Goal: Information Seeking & Learning: Learn about a topic

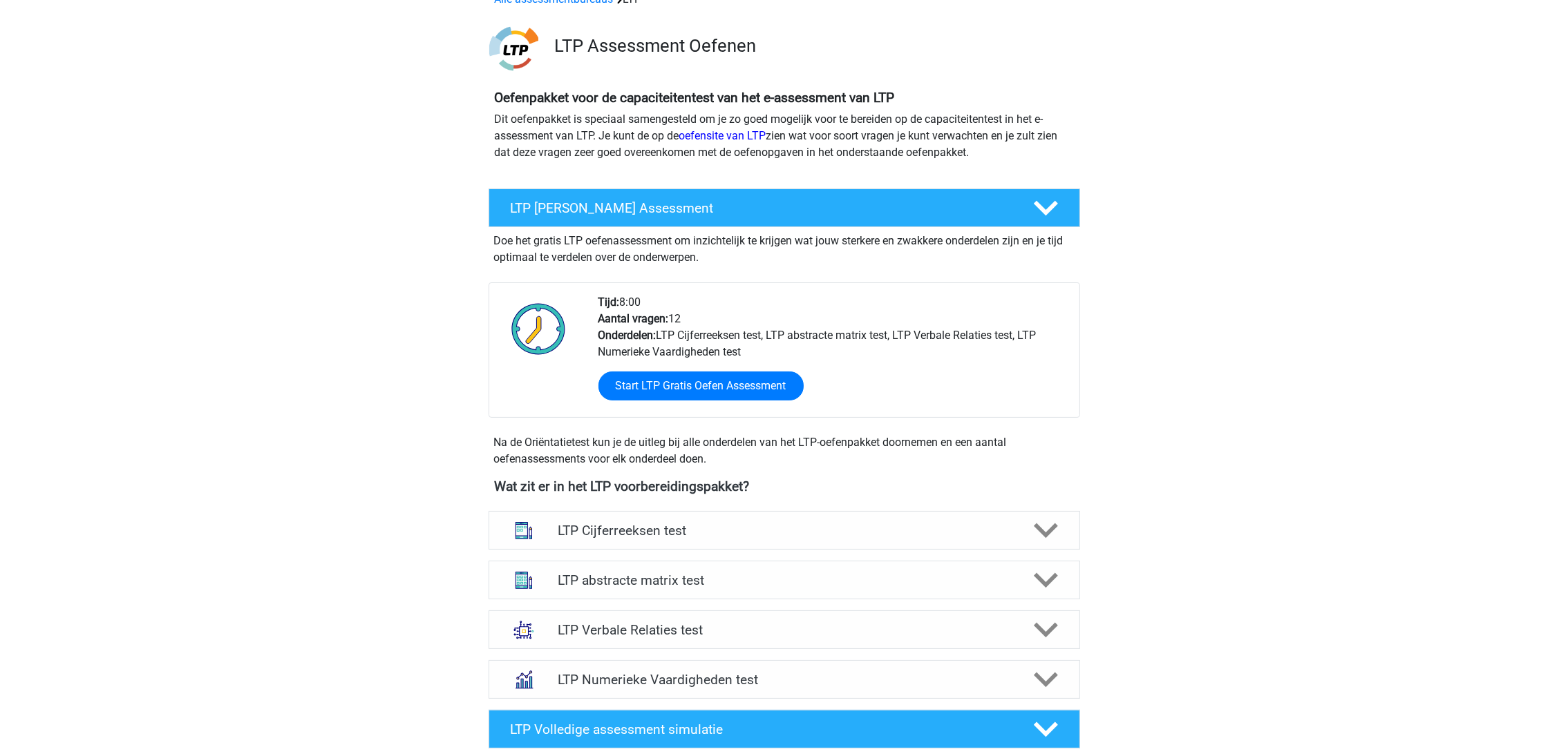
scroll to position [310, 0]
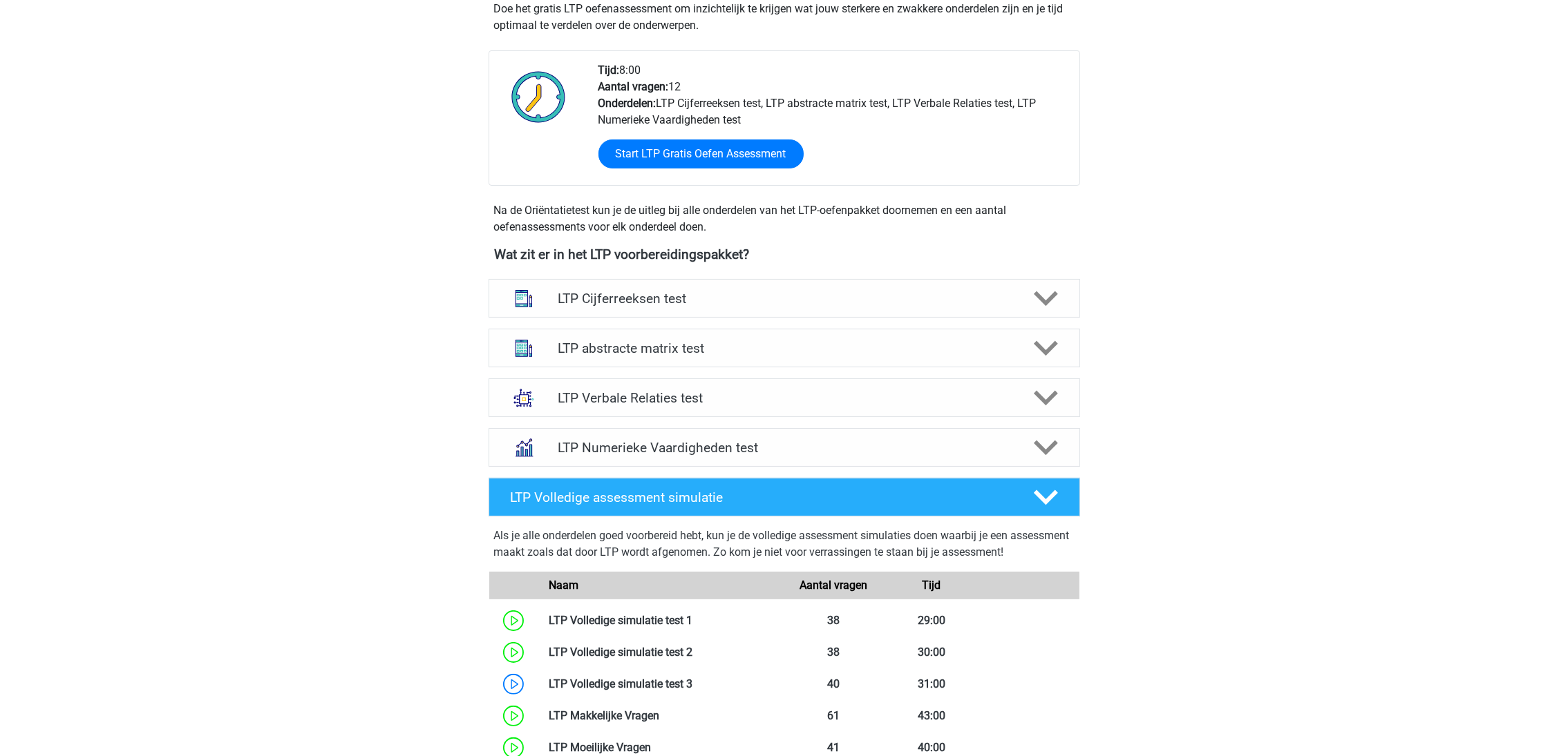
click at [773, 443] on h4 "LTP Numerieke Vaardigheden test" at bounding box center [783, 448] width 453 height 16
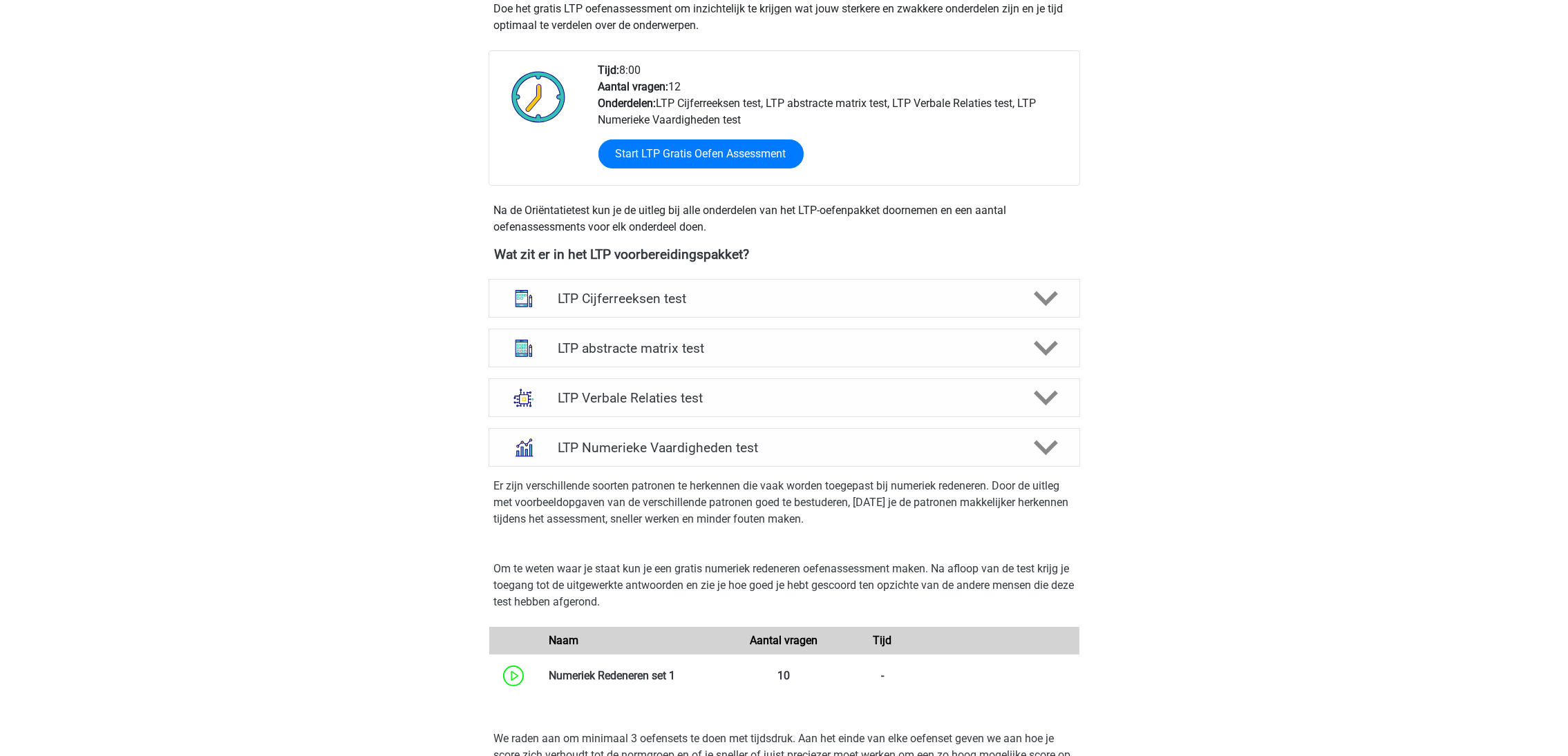
scroll to position [517, 0]
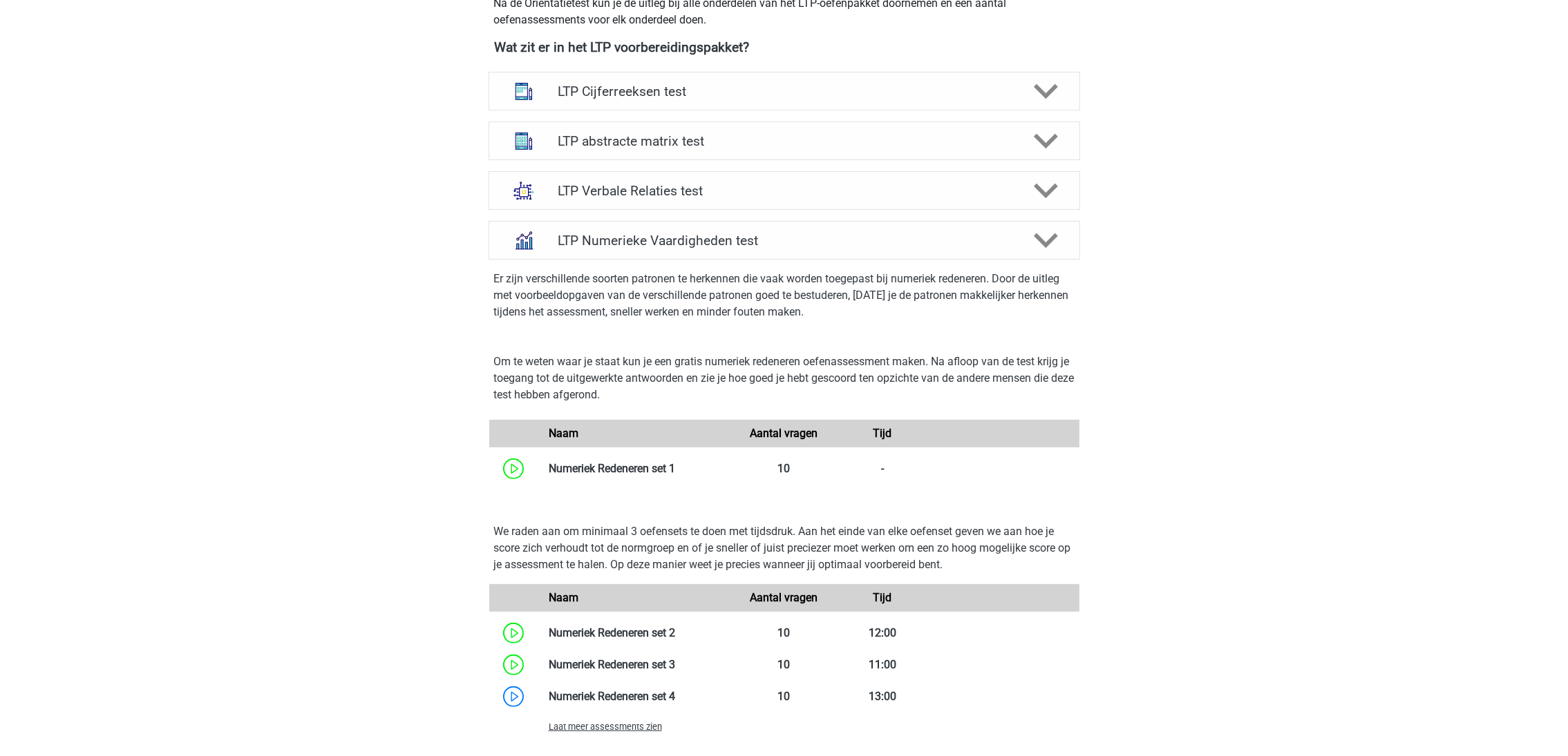
click at [675, 469] on link at bounding box center [675, 468] width 0 height 13
click at [668, 240] on h4 "LTP Numerieke Vaardigheden test" at bounding box center [783, 241] width 453 height 16
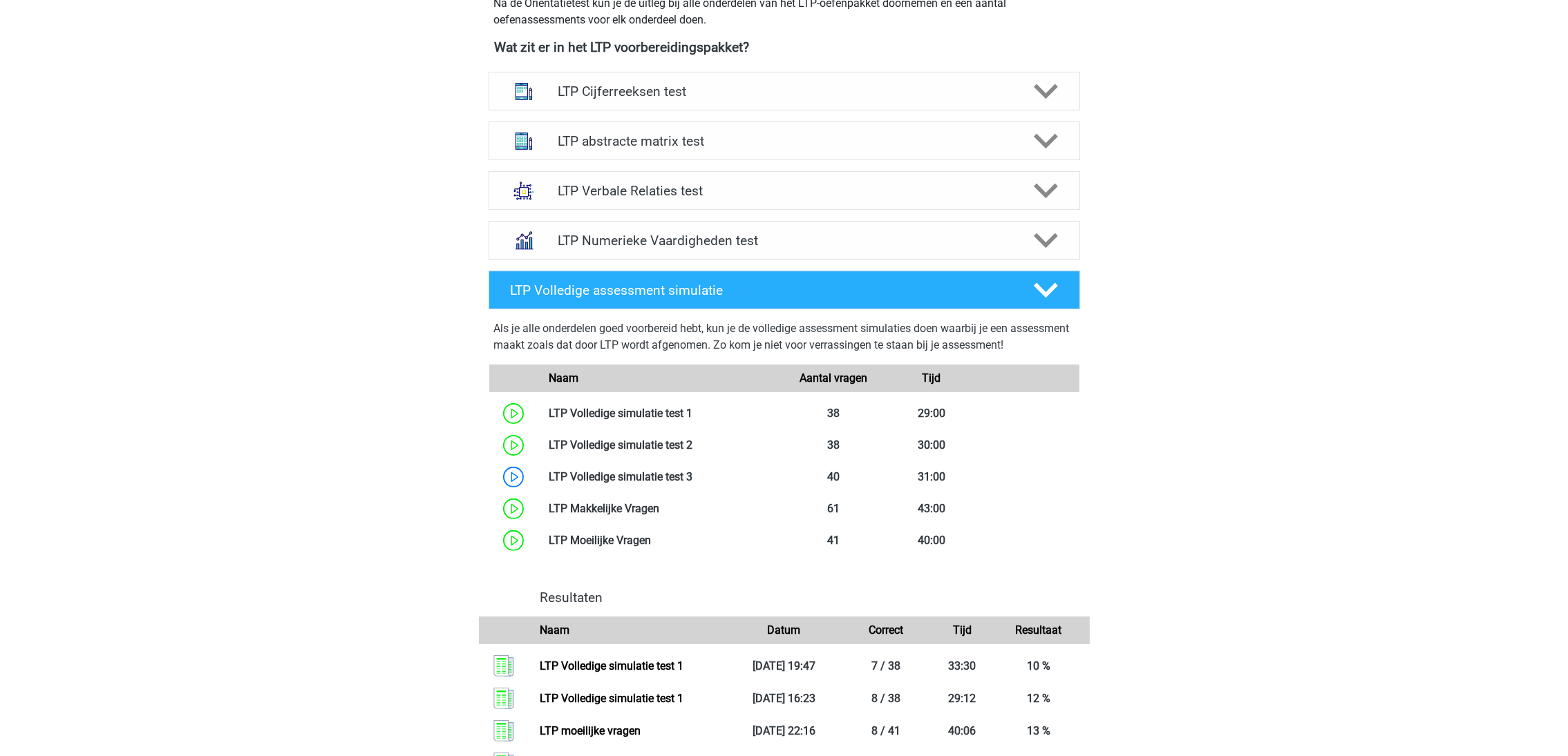
click at [671, 241] on h4 "LTP Numerieke Vaardigheden test" at bounding box center [783, 241] width 453 height 16
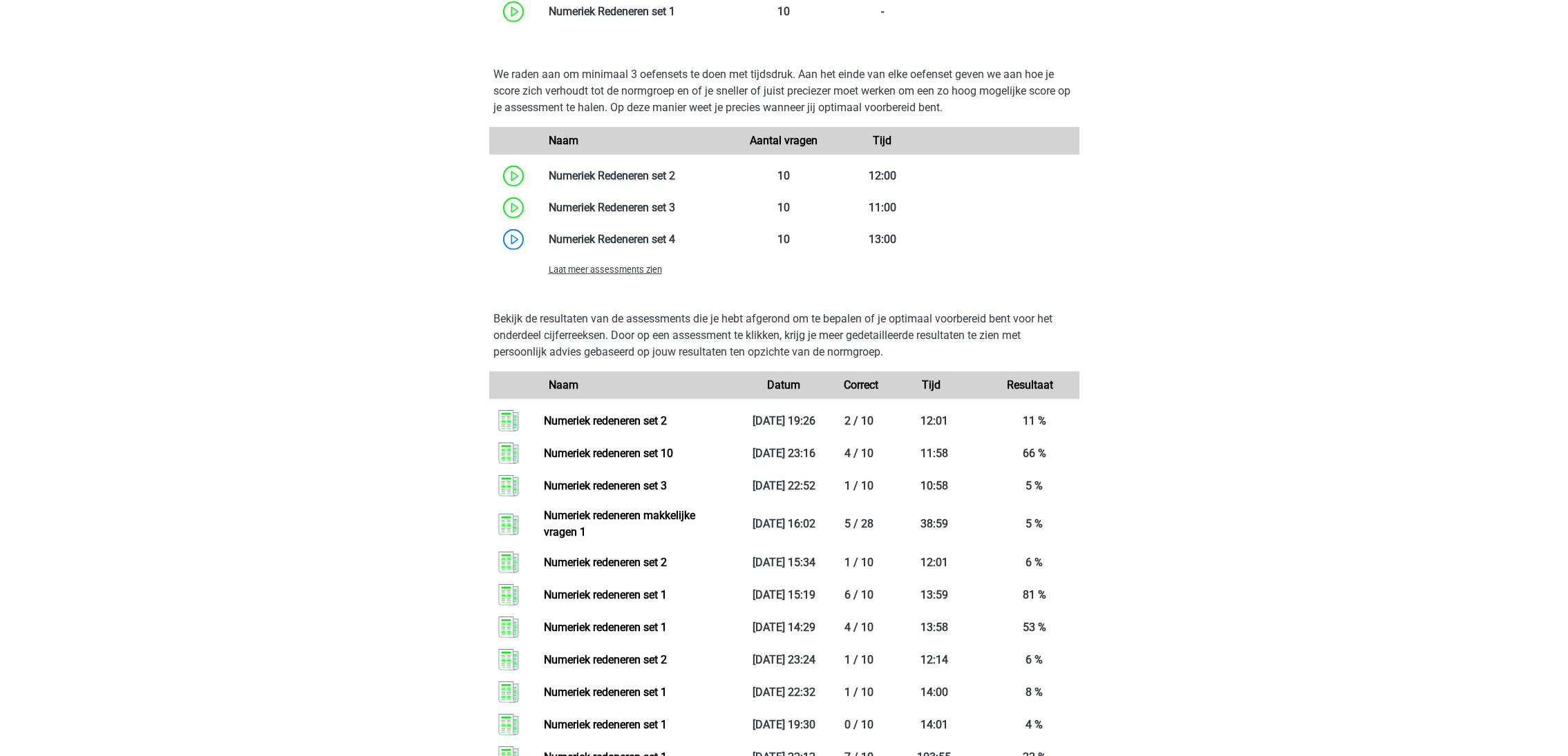
scroll to position [932, 0]
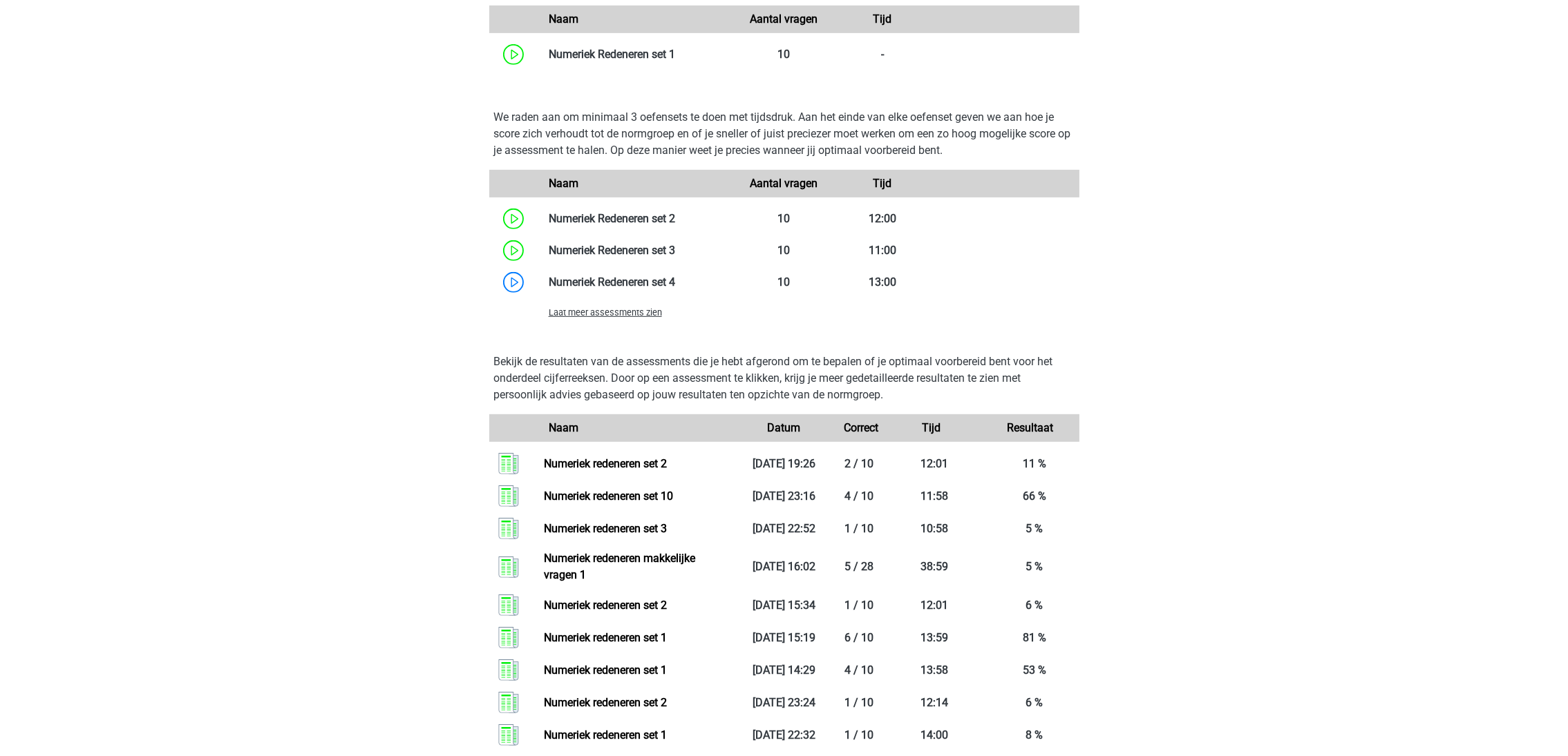
click at [632, 311] on span "Laat meer assessments zien" at bounding box center [605, 312] width 113 height 10
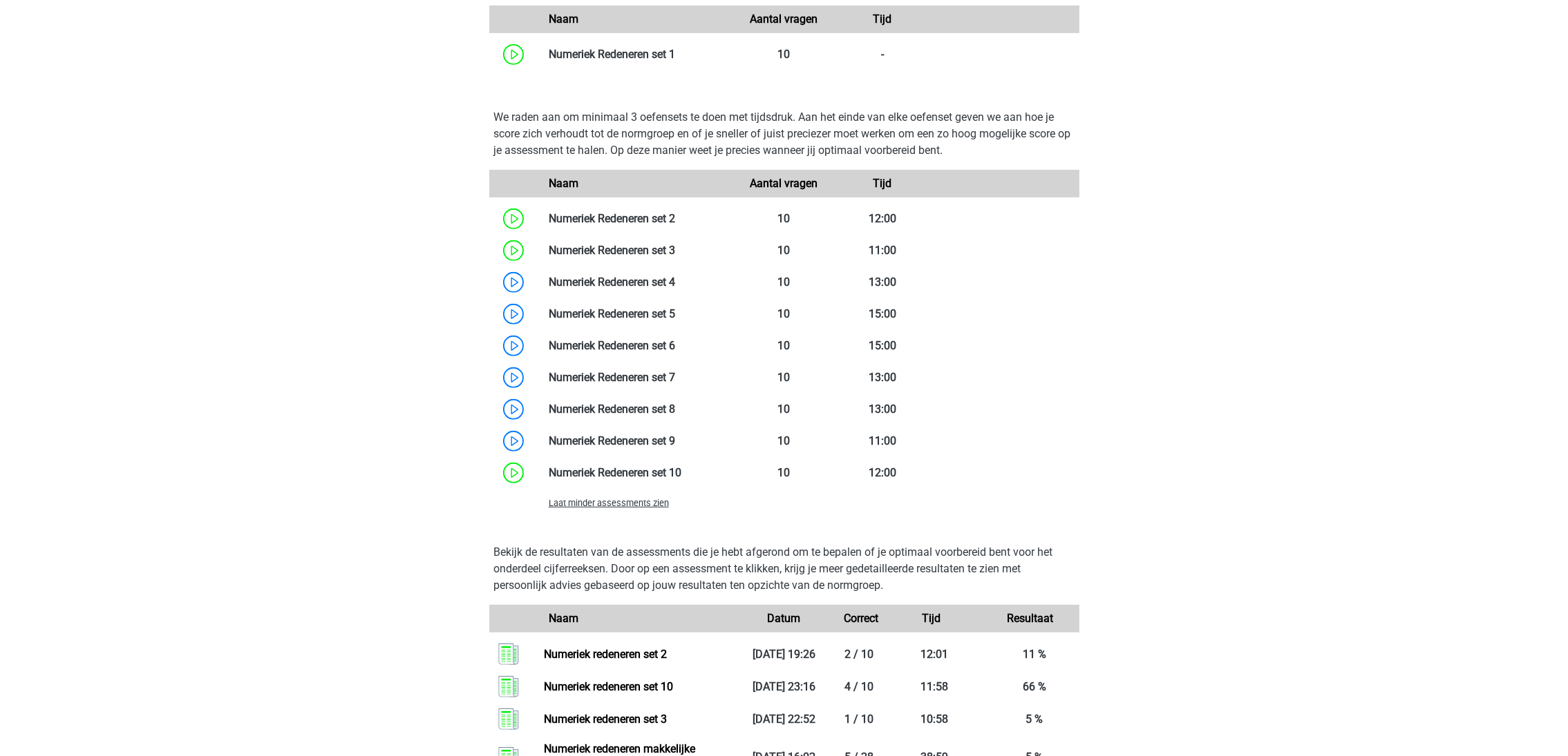
click at [681, 467] on link at bounding box center [681, 472] width 0 height 13
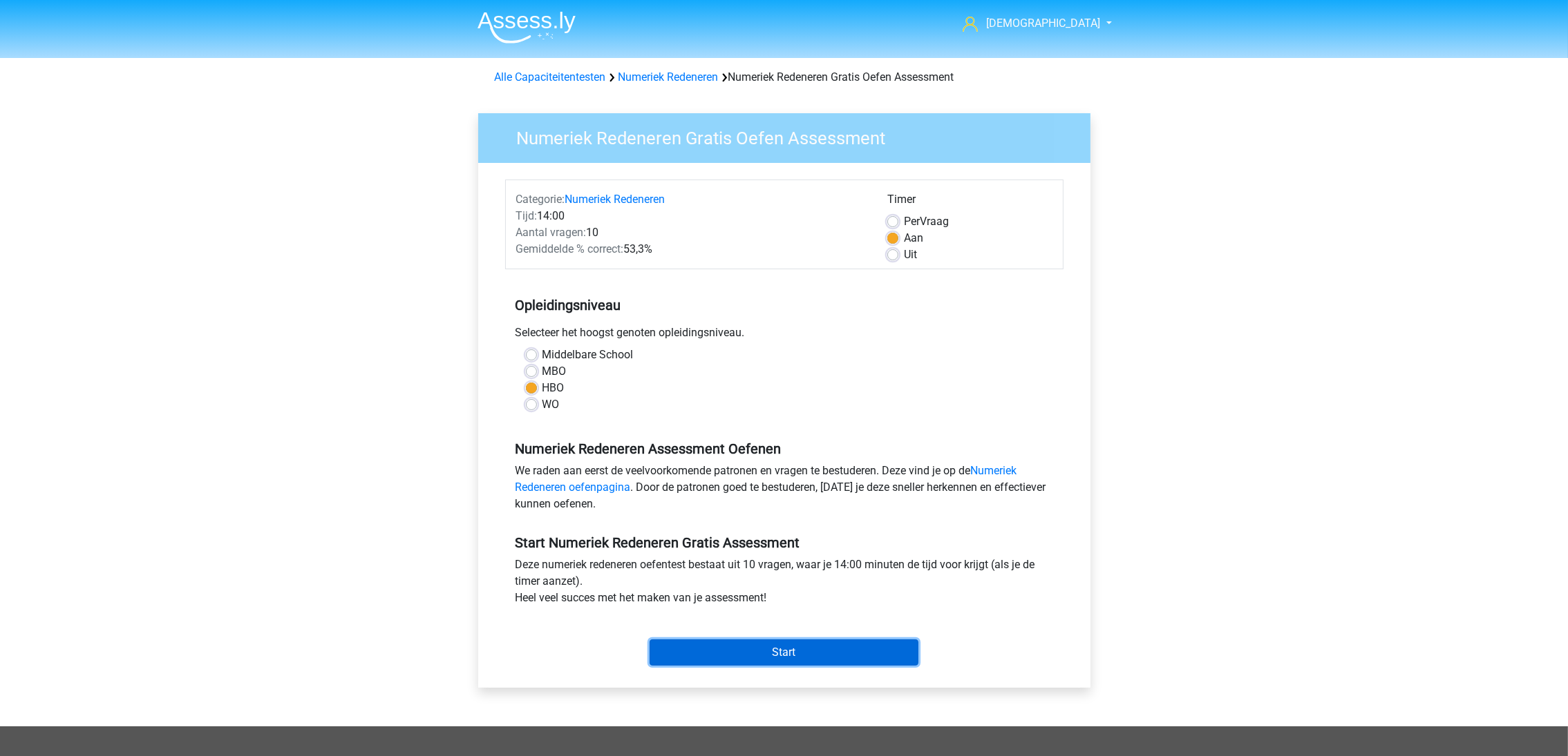
click at [786, 646] on input "Start" at bounding box center [783, 652] width 269 height 26
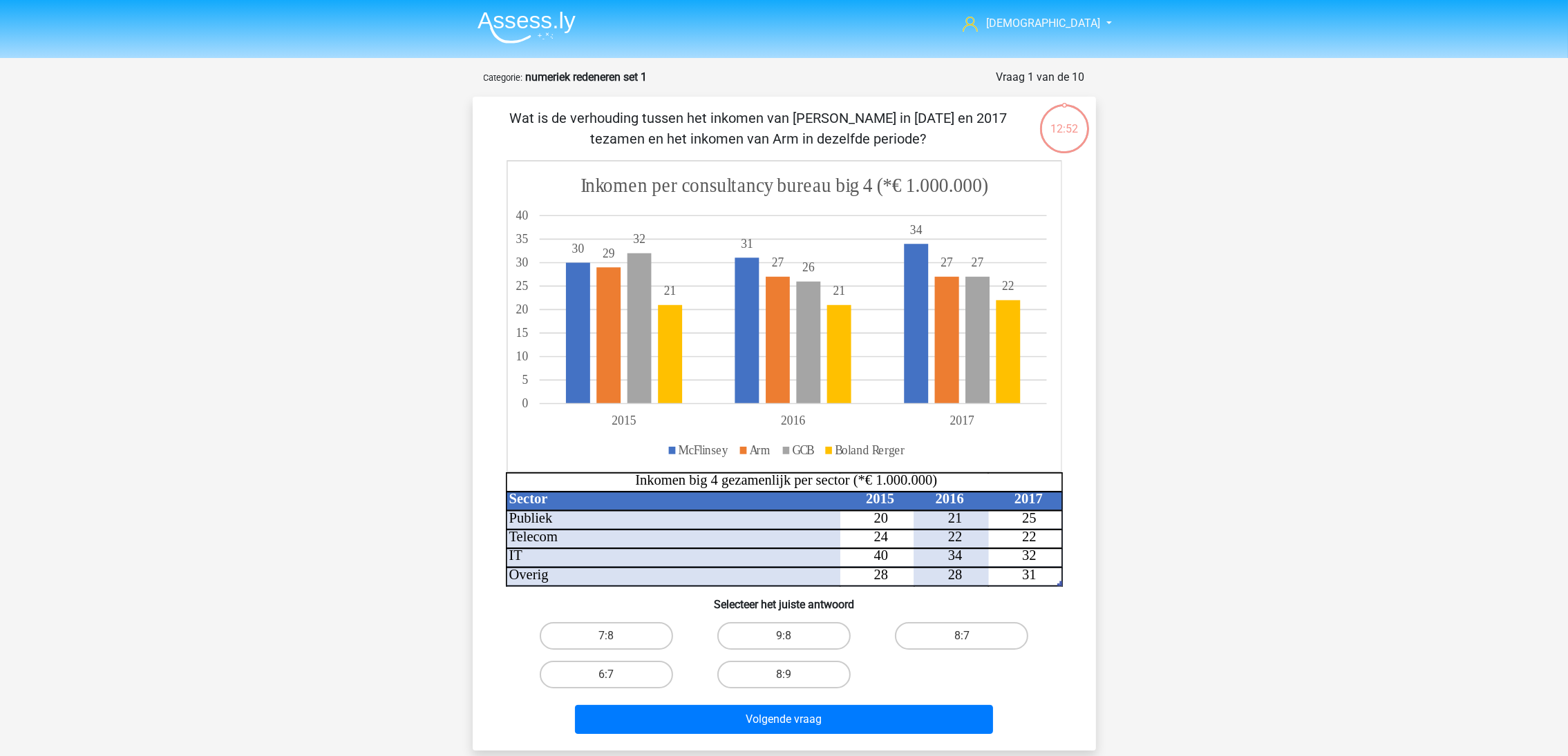
scroll to position [104, 0]
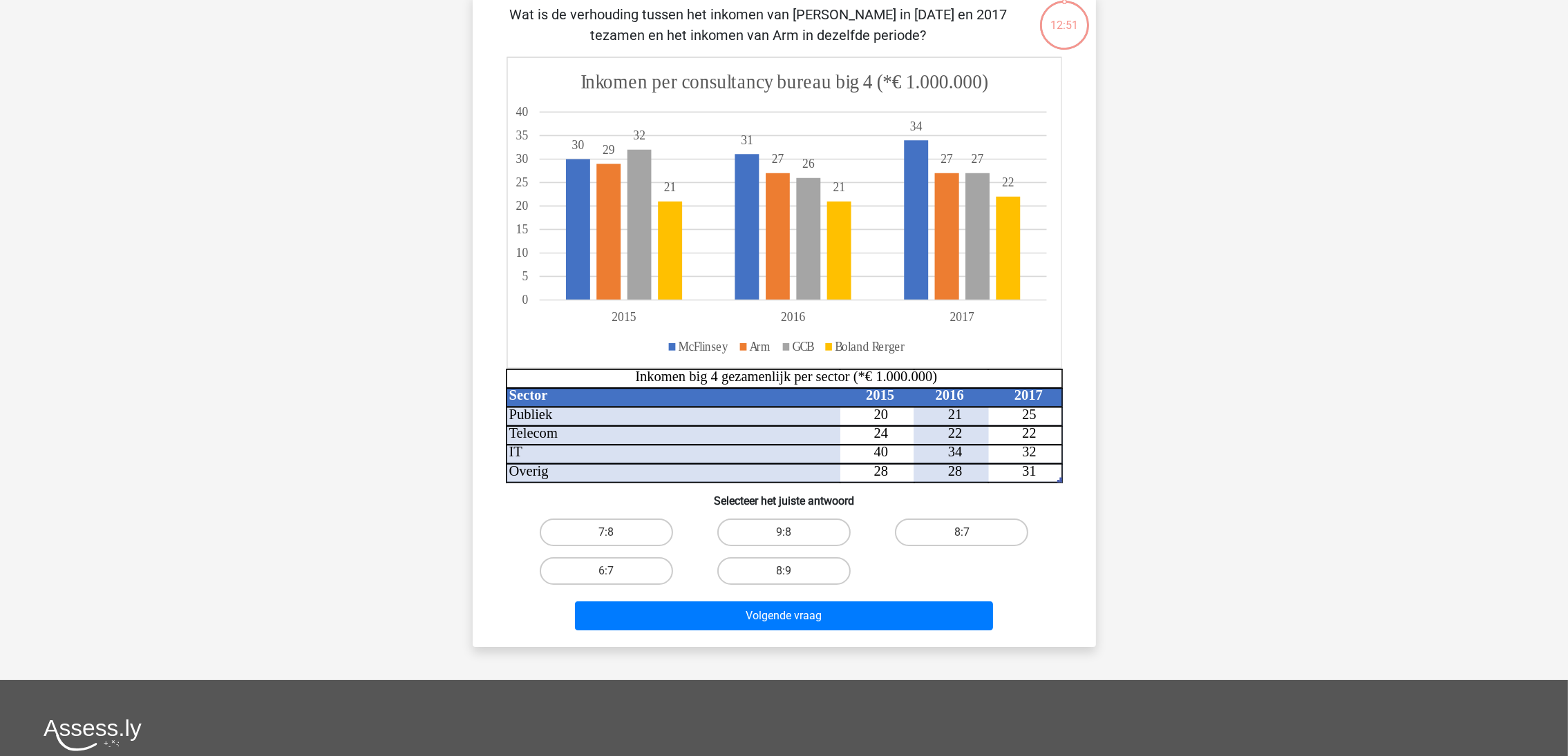
click at [946, 542] on label "8:7" at bounding box center [962, 533] width 133 height 28
click at [962, 541] on input "8:7" at bounding box center [966, 536] width 9 height 9
radio input "true"
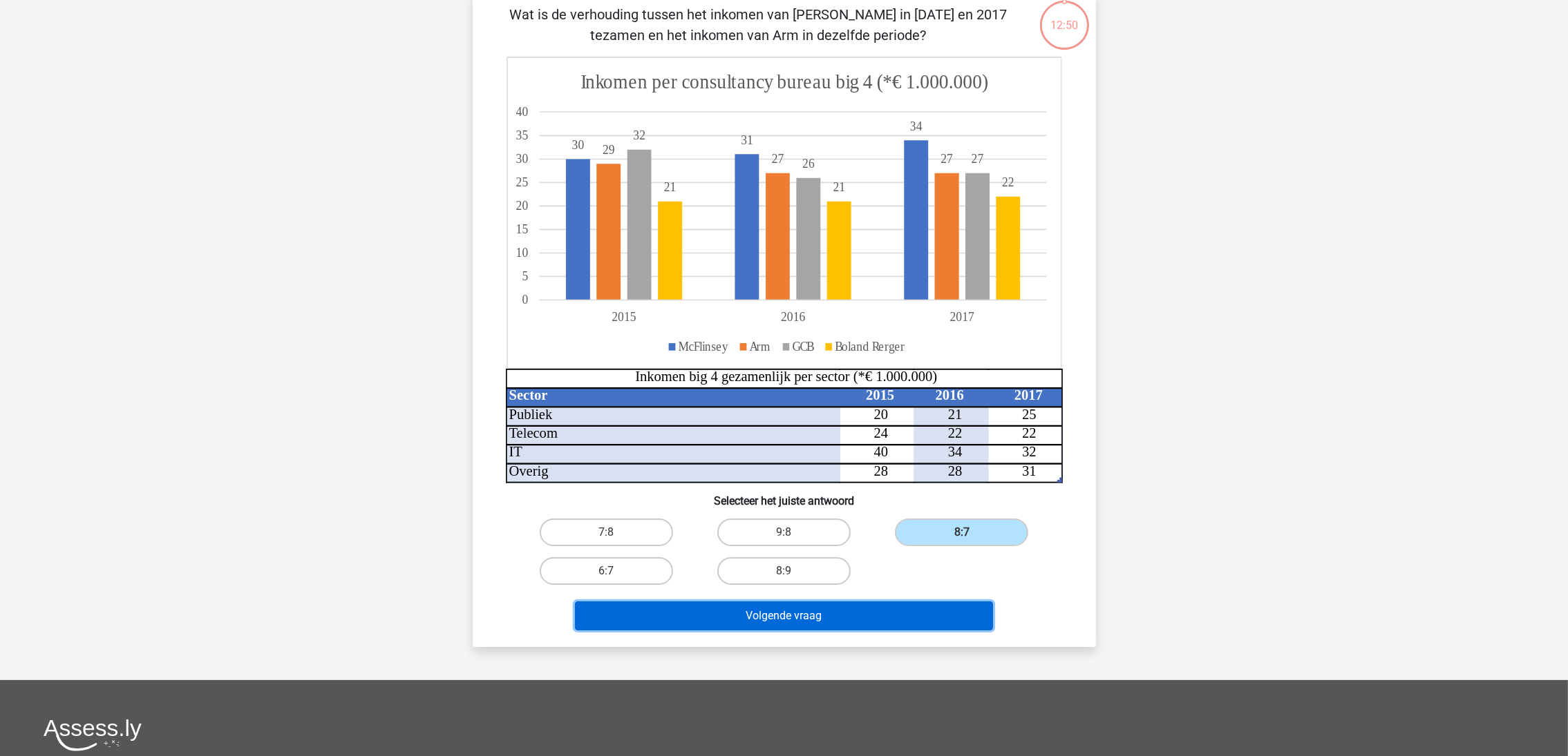
click at [907, 609] on button "Volgende vraag" at bounding box center [783, 616] width 418 height 29
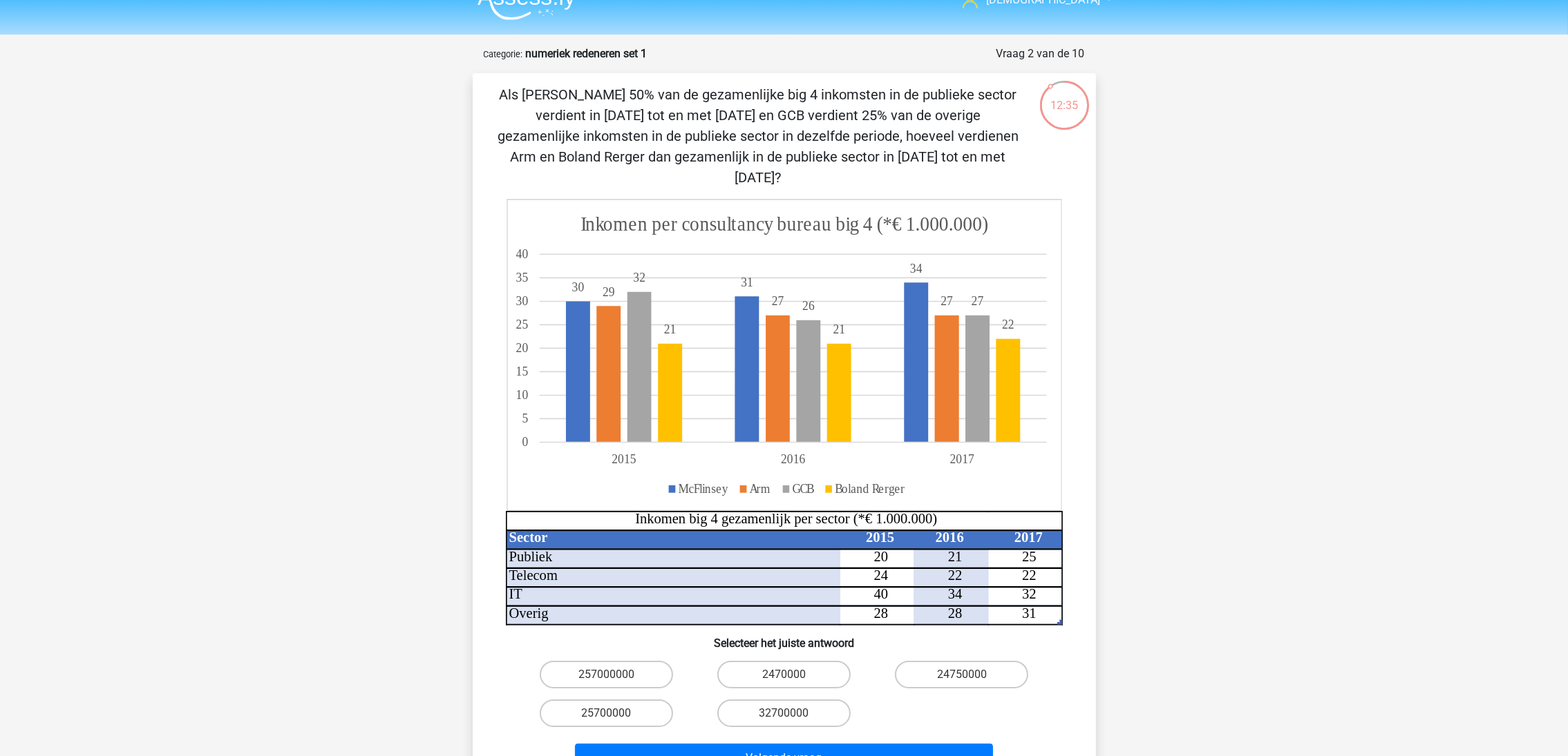
scroll to position [0, 0]
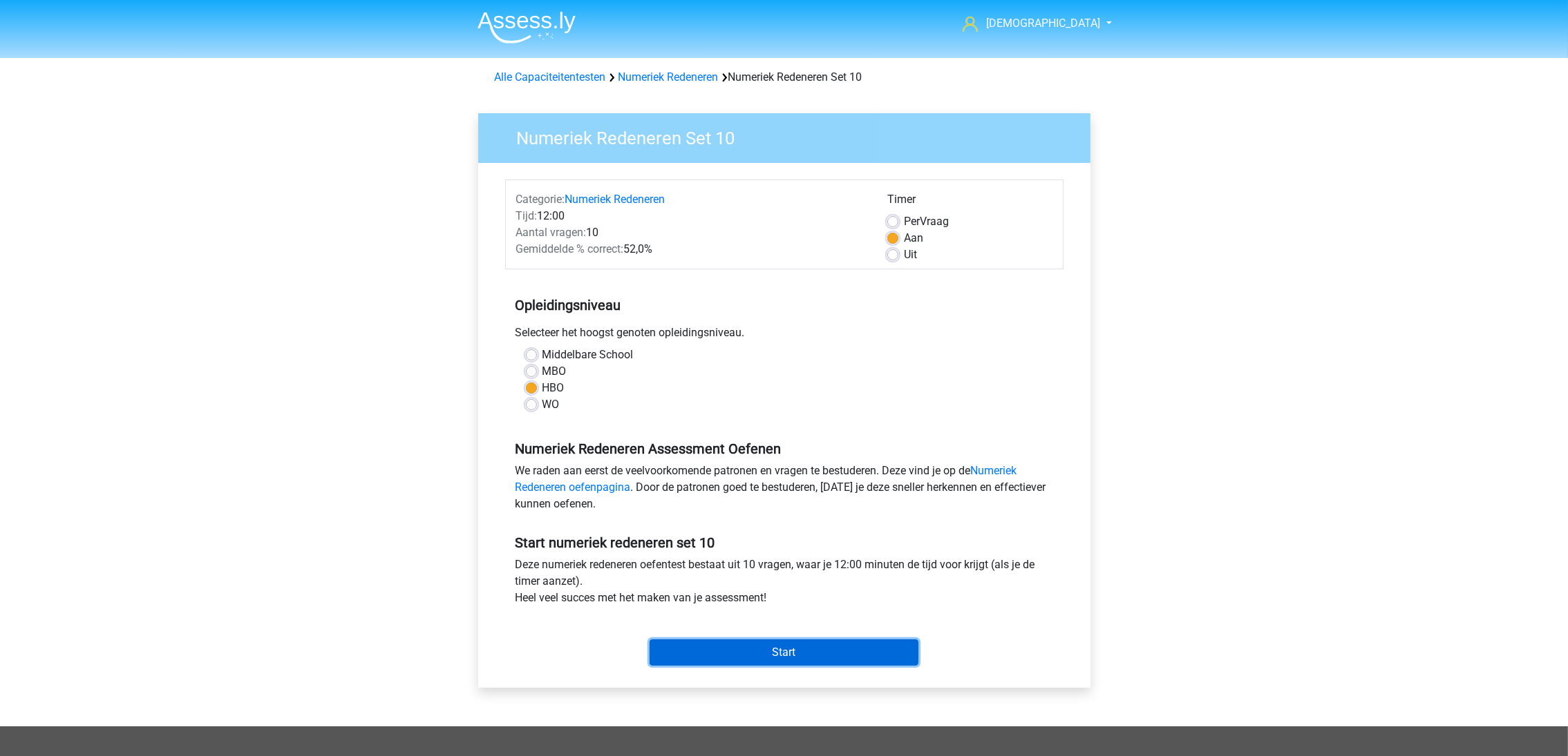
click at [806, 651] on input "Start" at bounding box center [783, 652] width 269 height 26
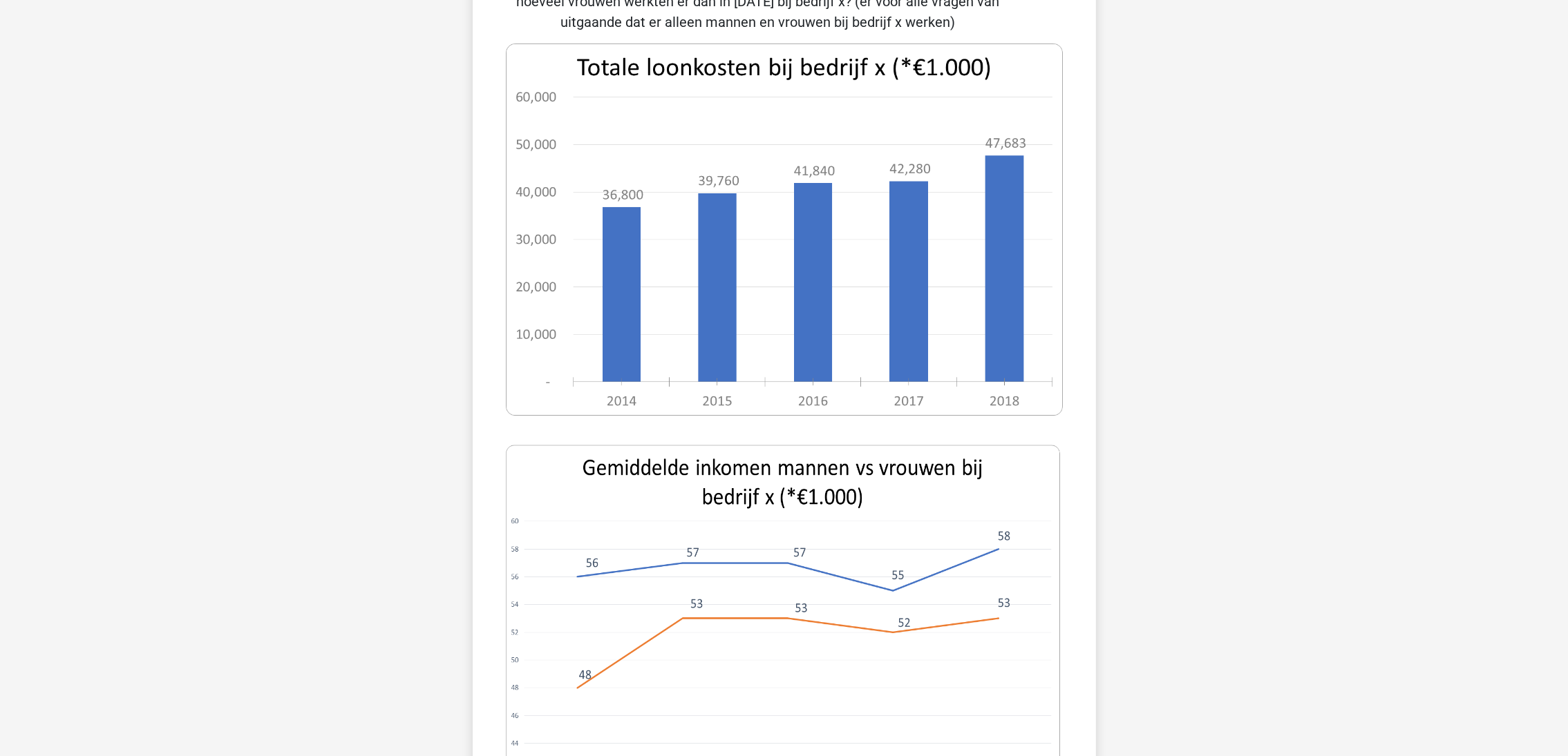
scroll to position [414, 0]
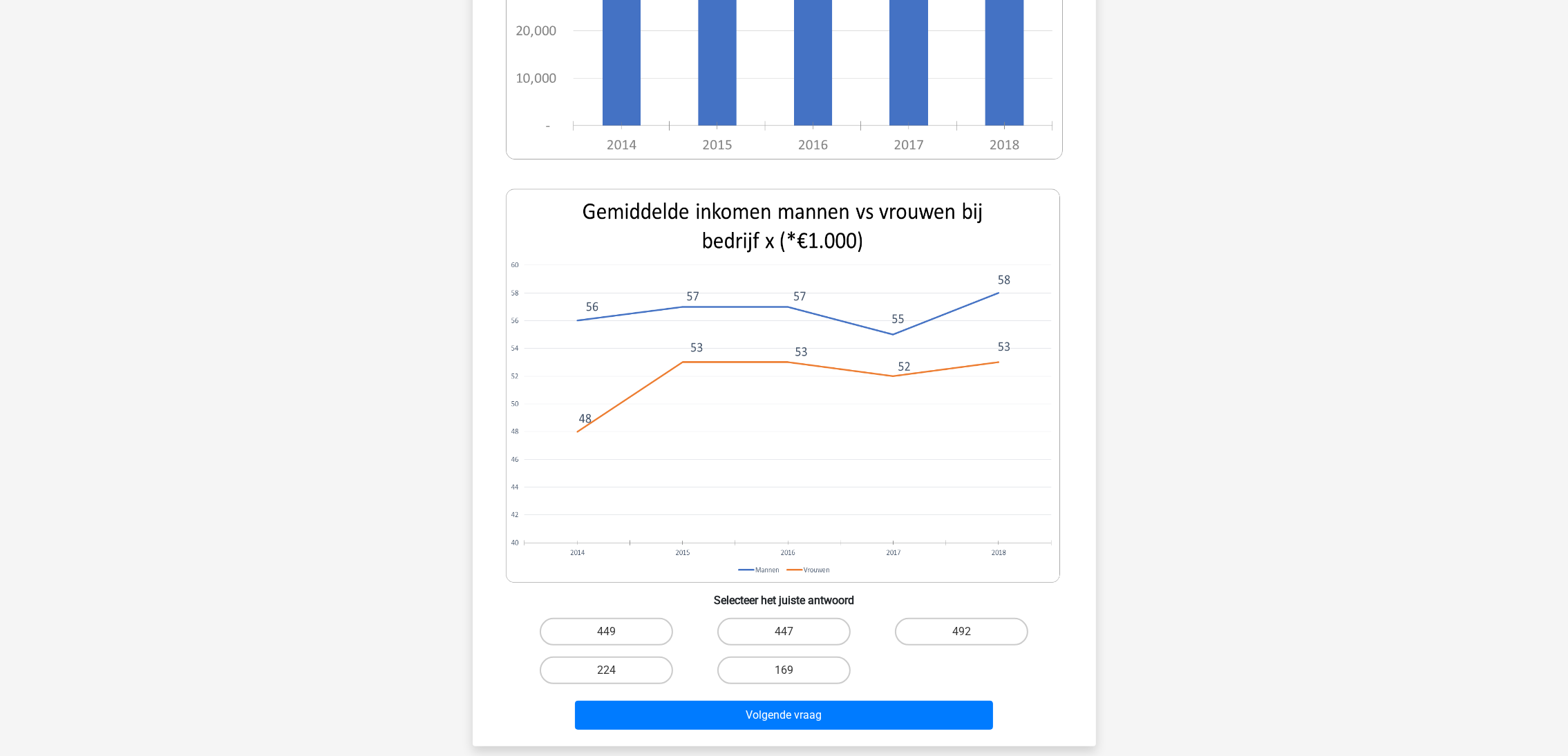
click at [800, 670] on label "169" at bounding box center [784, 670] width 133 height 28
click at [793, 670] on input "169" at bounding box center [787, 674] width 9 height 9
radio input "true"
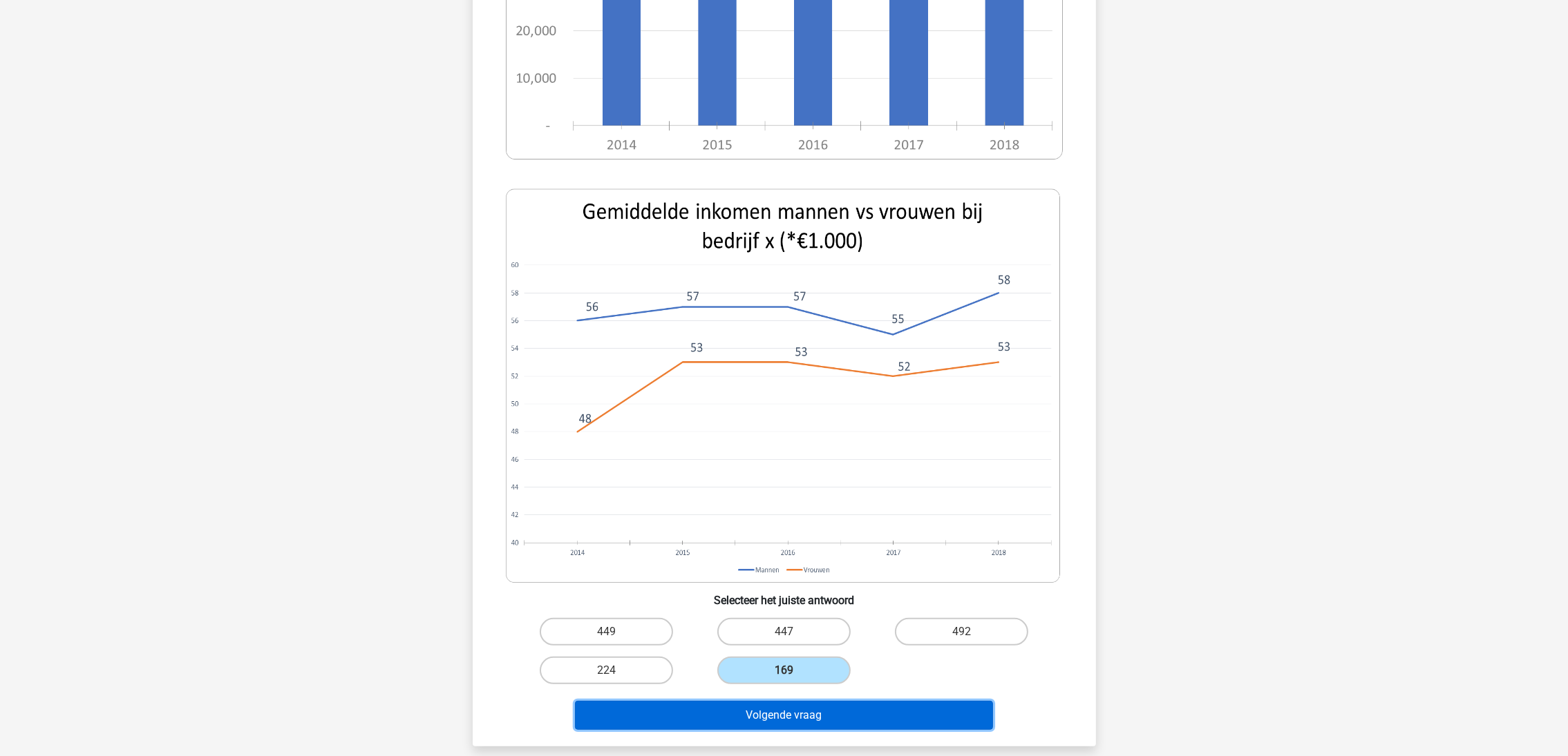
click at [828, 725] on button "Volgende vraag" at bounding box center [783, 716] width 418 height 29
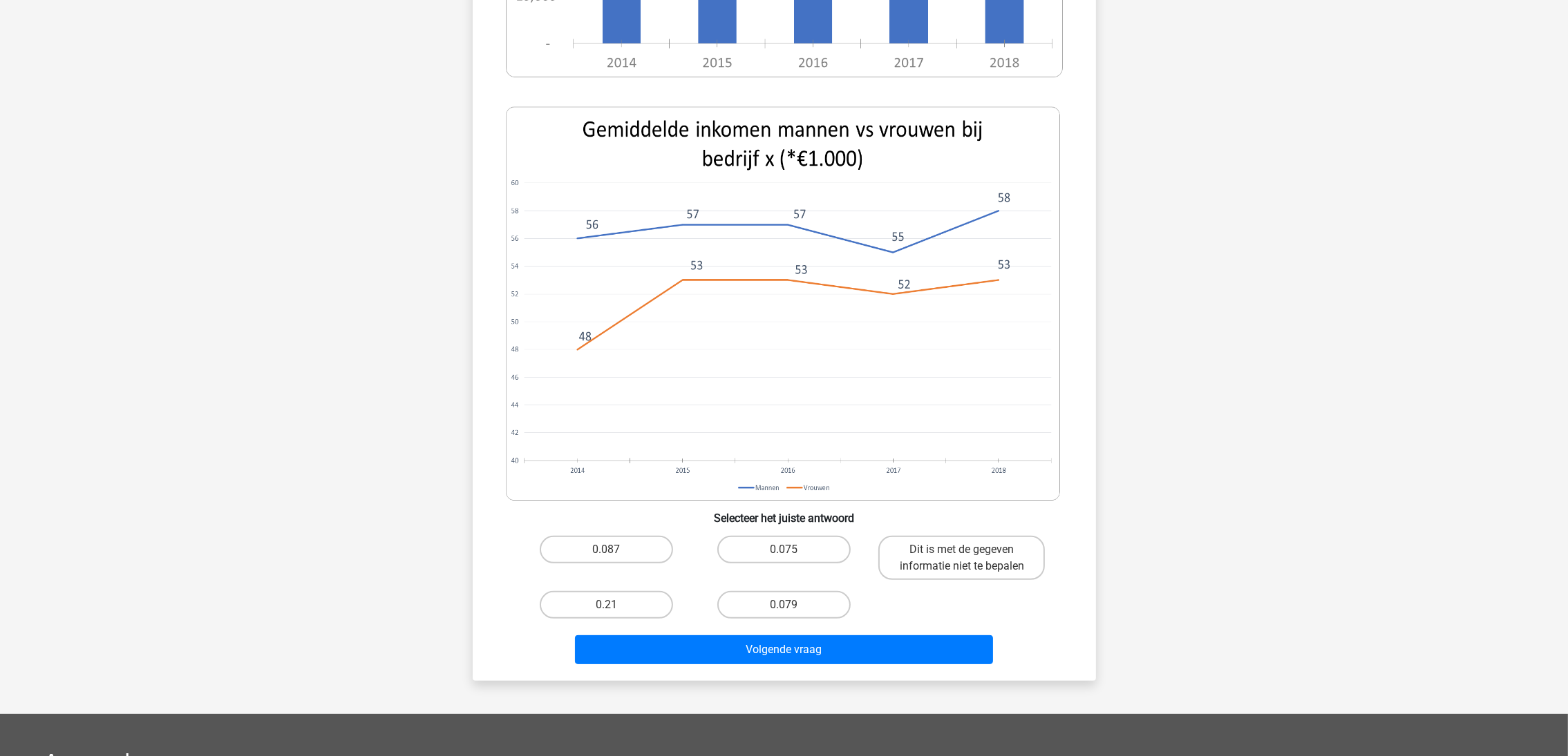
scroll to position [483, 0]
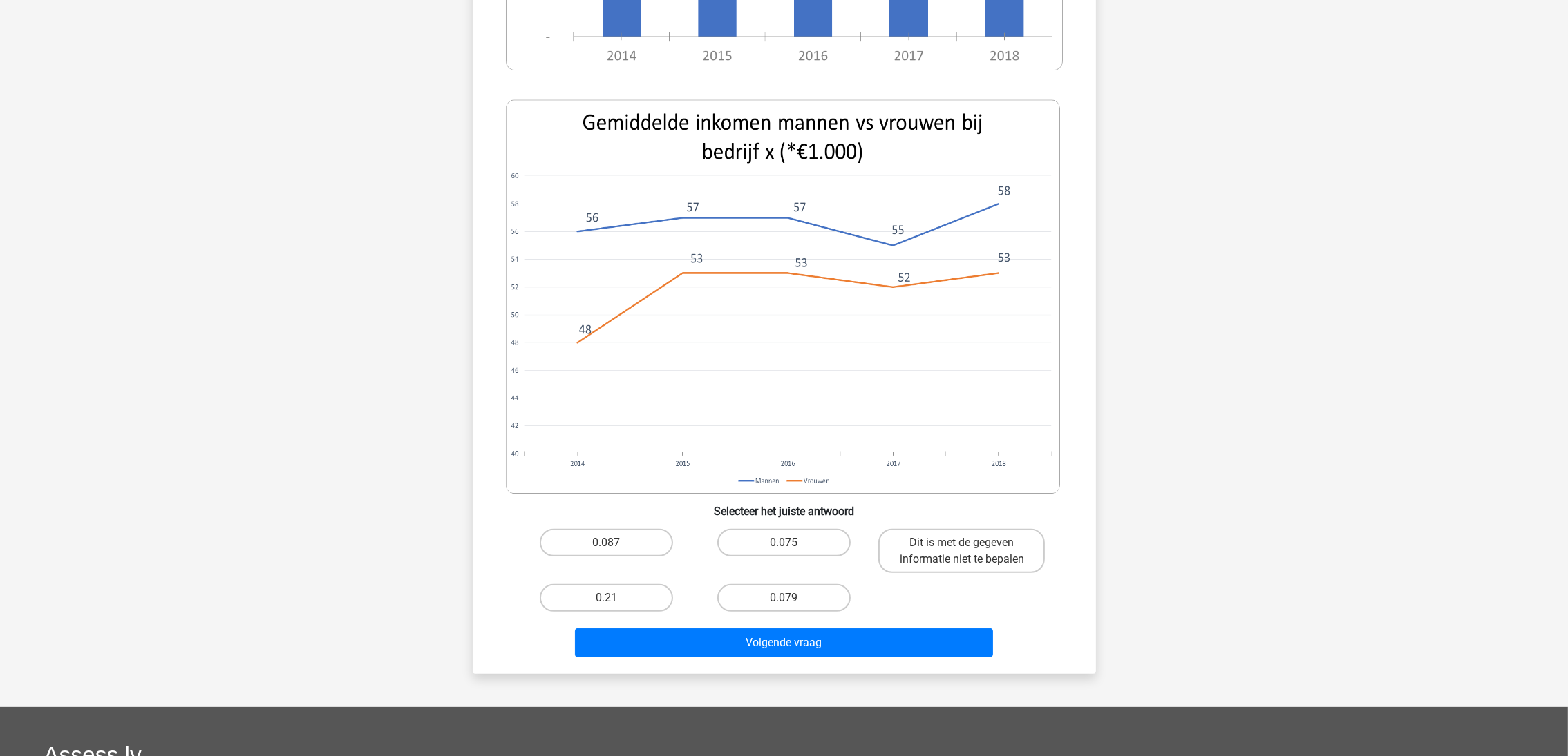
click at [815, 544] on label "0.075" at bounding box center [784, 543] width 133 height 28
click at [793, 544] on input "0.075" at bounding box center [787, 547] width 9 height 9
radio input "true"
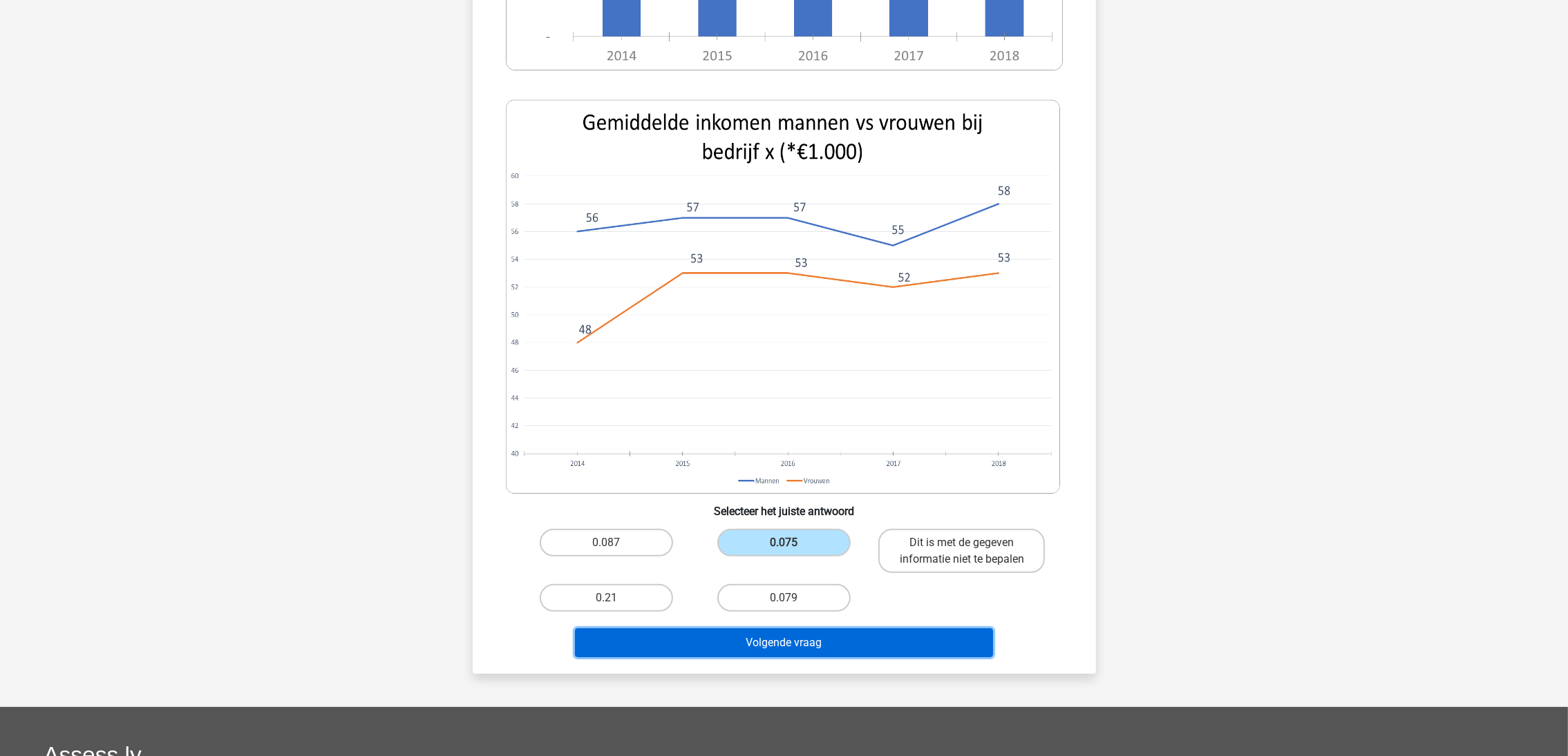
click at [856, 649] on button "Volgende vraag" at bounding box center [783, 643] width 418 height 29
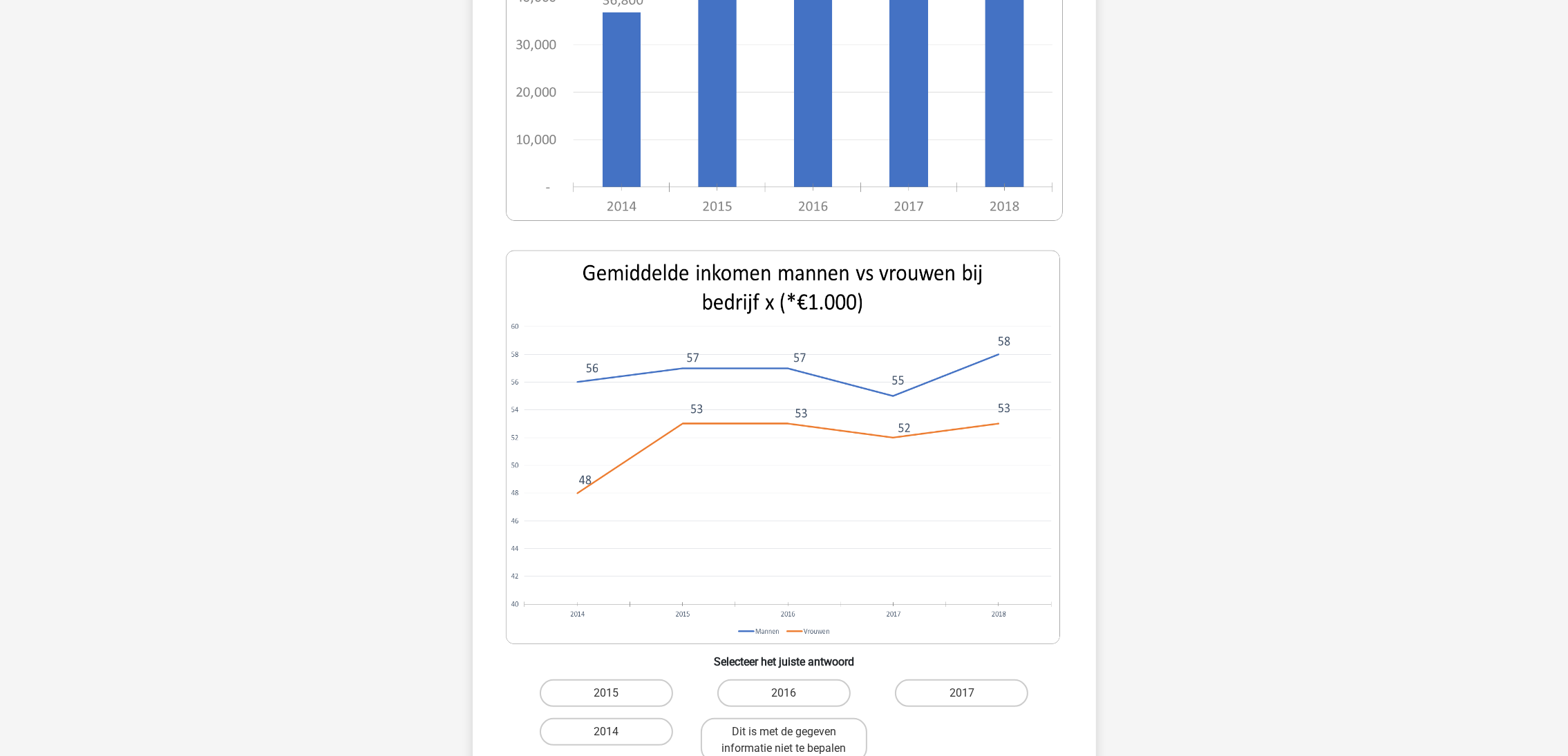
scroll to position [380, 0]
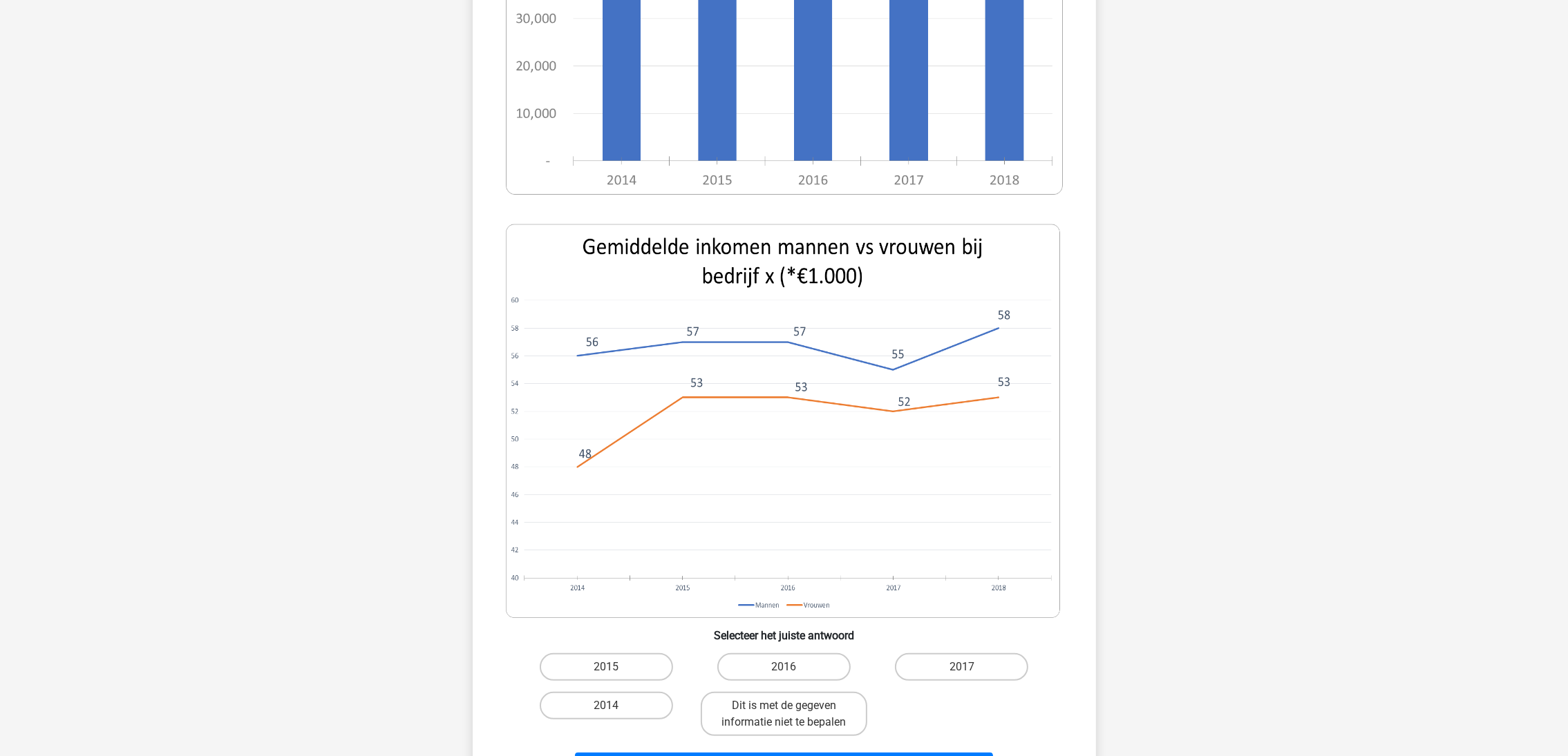
click at [641, 713] on label "2014" at bounding box center [606, 705] width 133 height 28
click at [615, 713] on input "2014" at bounding box center [610, 710] width 9 height 9
radio input "true"
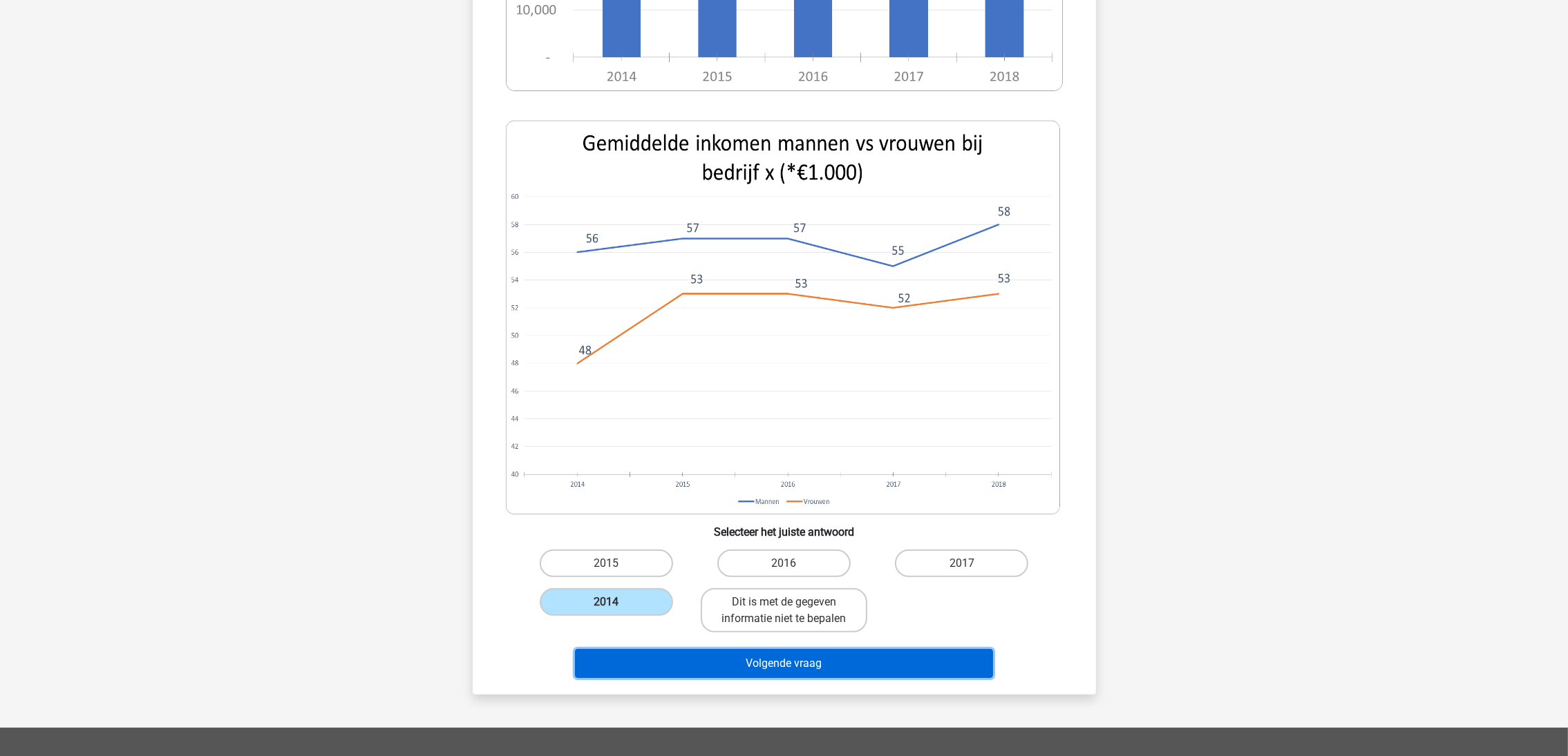
click at [877, 659] on button "Volgende vraag" at bounding box center [783, 663] width 418 height 29
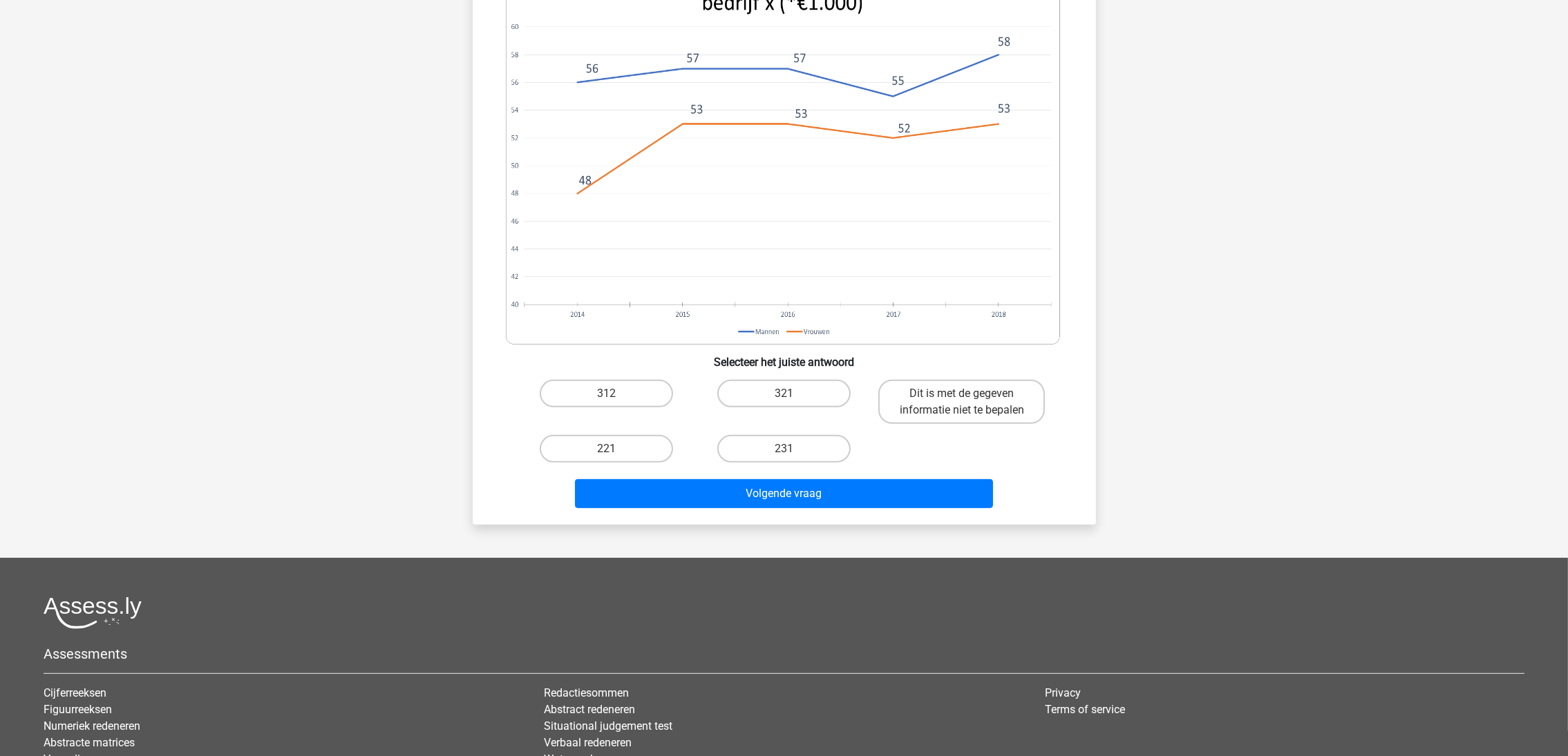
scroll to position [690, 0]
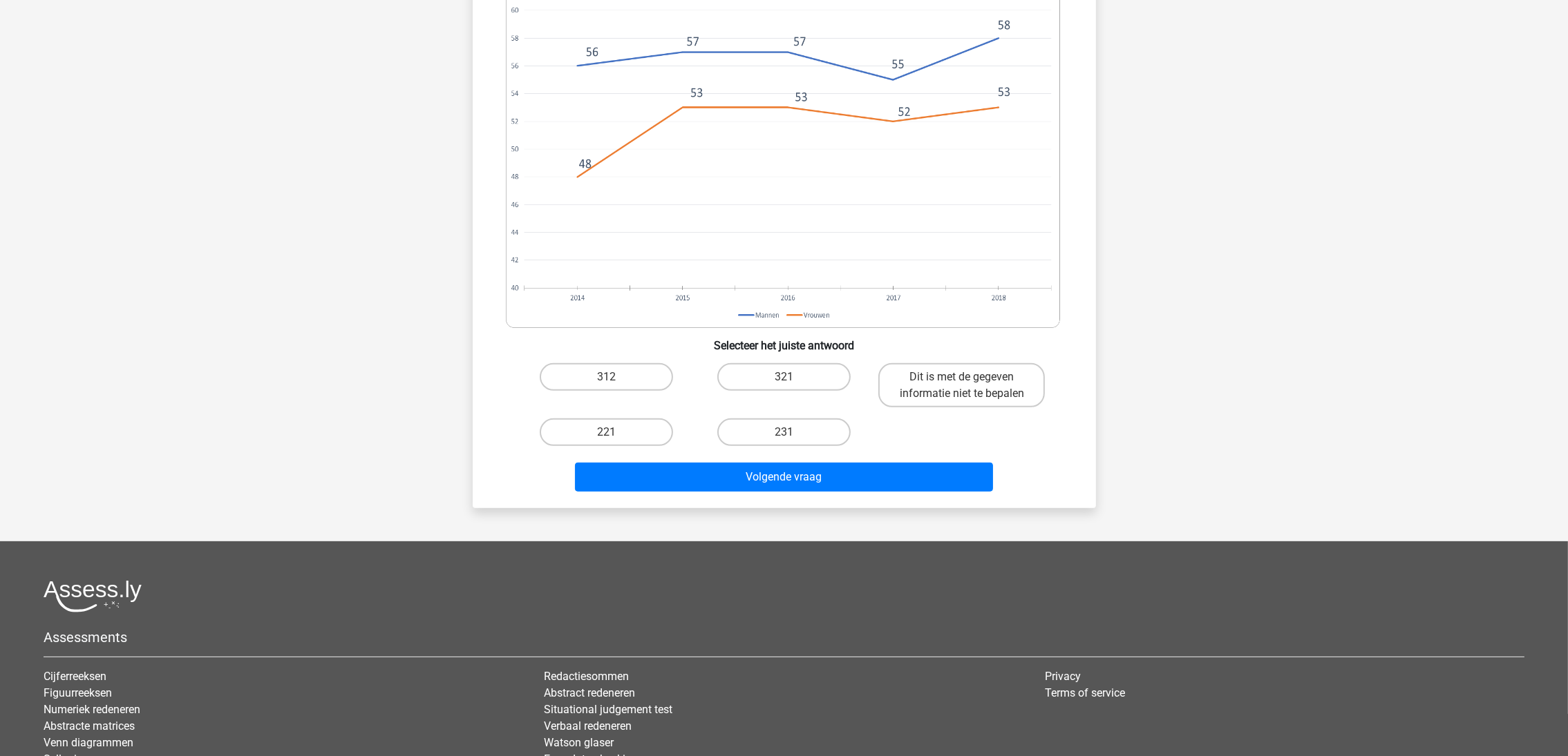
click at [652, 364] on label "312" at bounding box center [606, 377] width 133 height 28
click at [615, 377] on input "312" at bounding box center [610, 381] width 9 height 9
radio input "true"
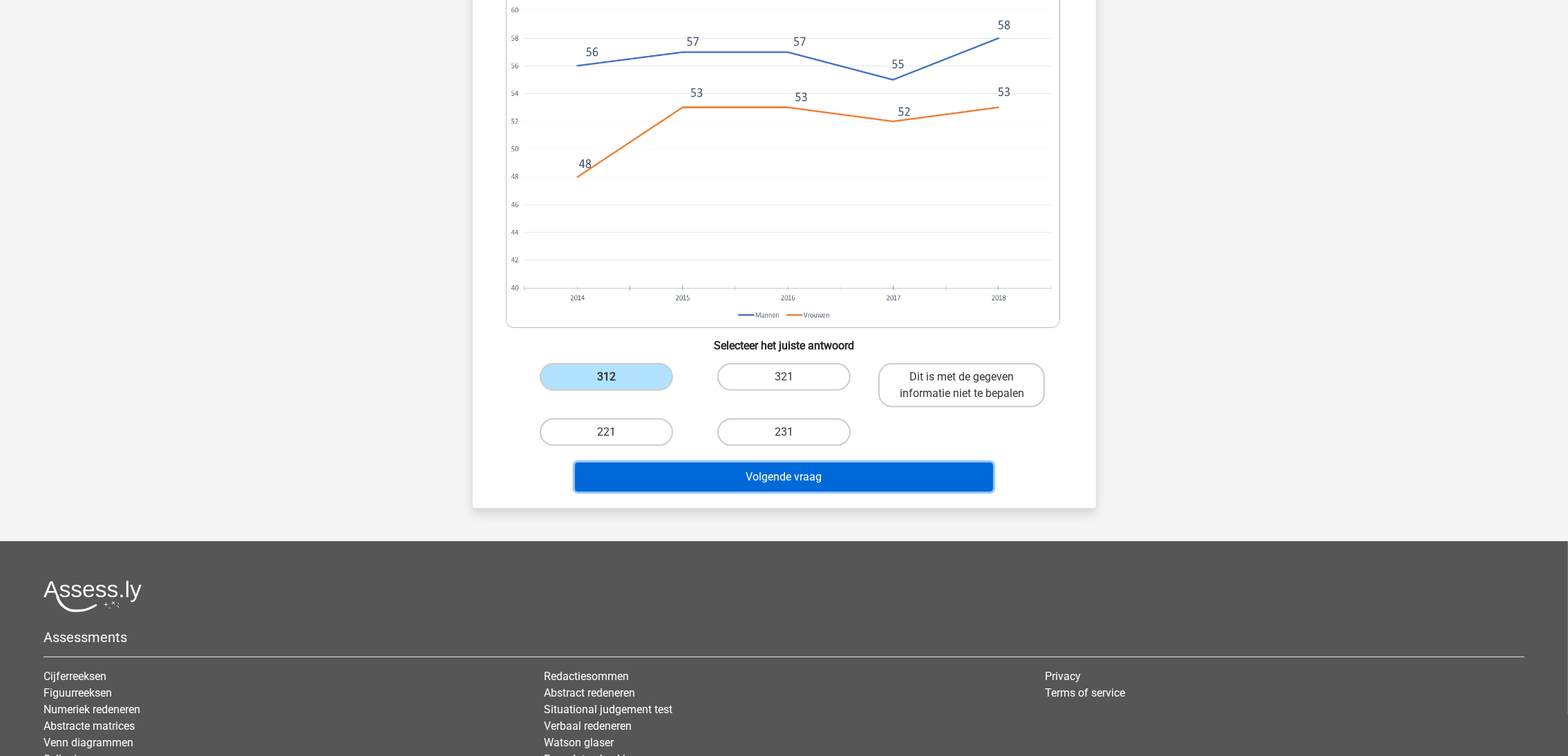
click at [756, 463] on button "Volgende vraag" at bounding box center [783, 477] width 418 height 29
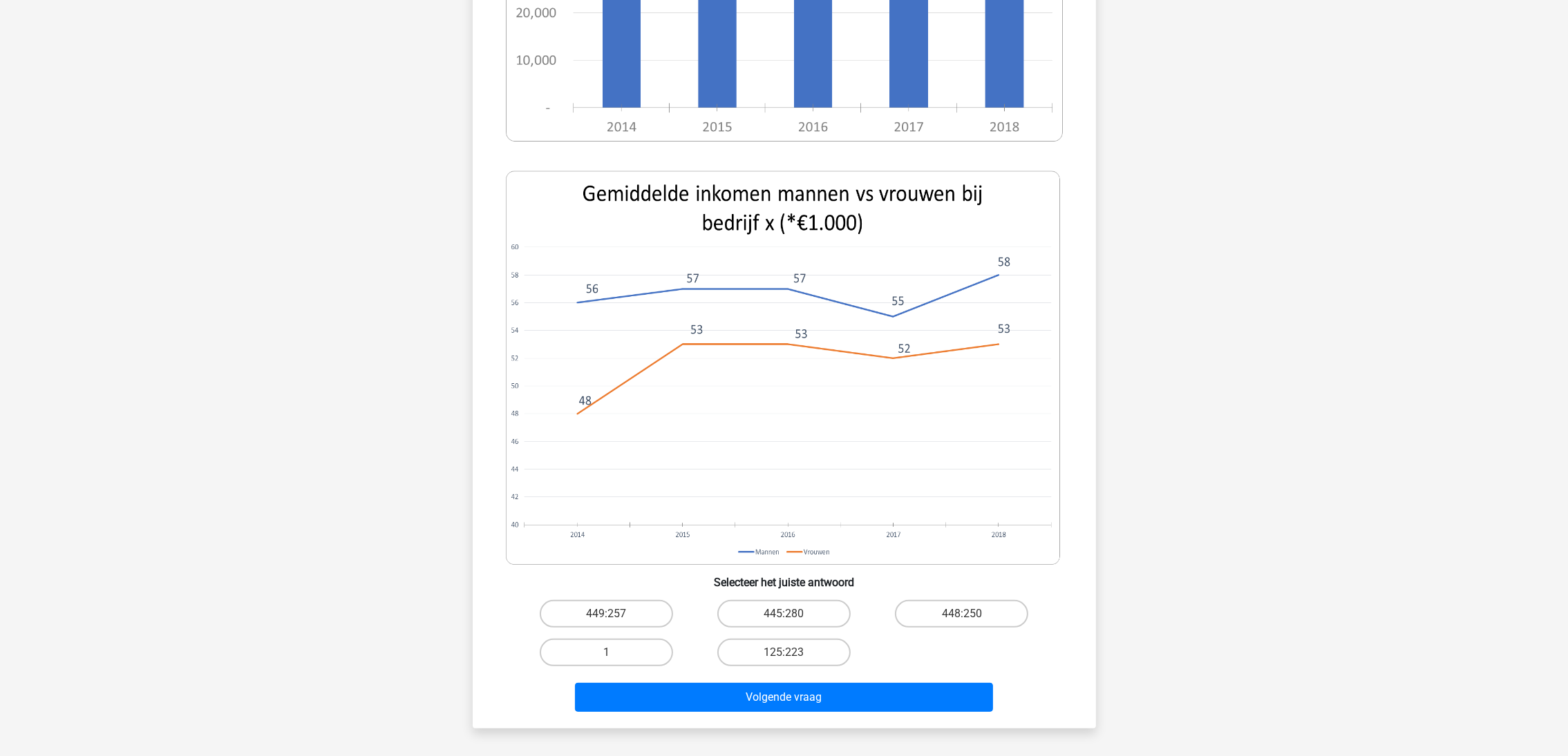
scroll to position [414, 0]
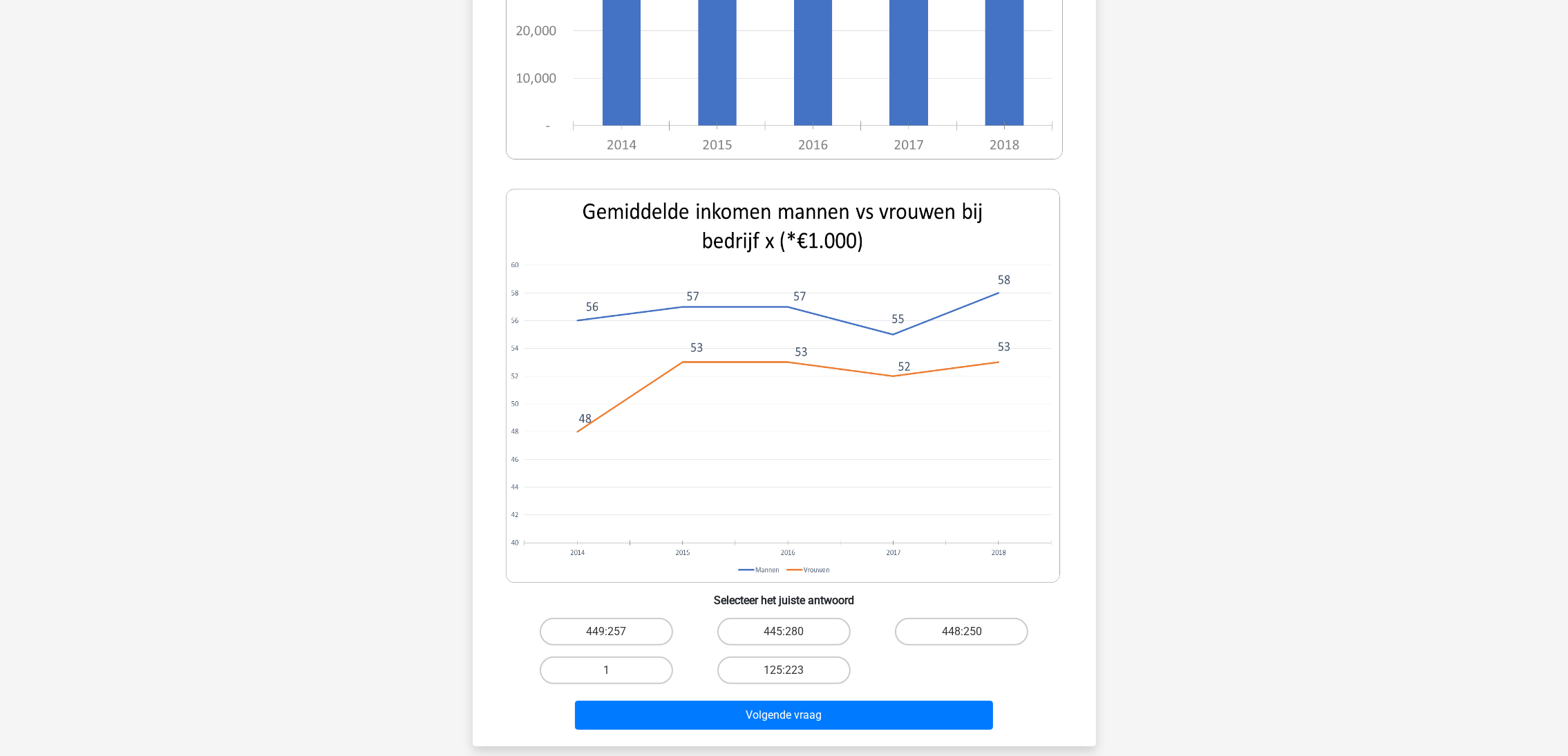
click at [973, 634] on label "448:250" at bounding box center [962, 632] width 133 height 28
click at [971, 634] on input "448:250" at bounding box center [966, 636] width 9 height 9
radio input "true"
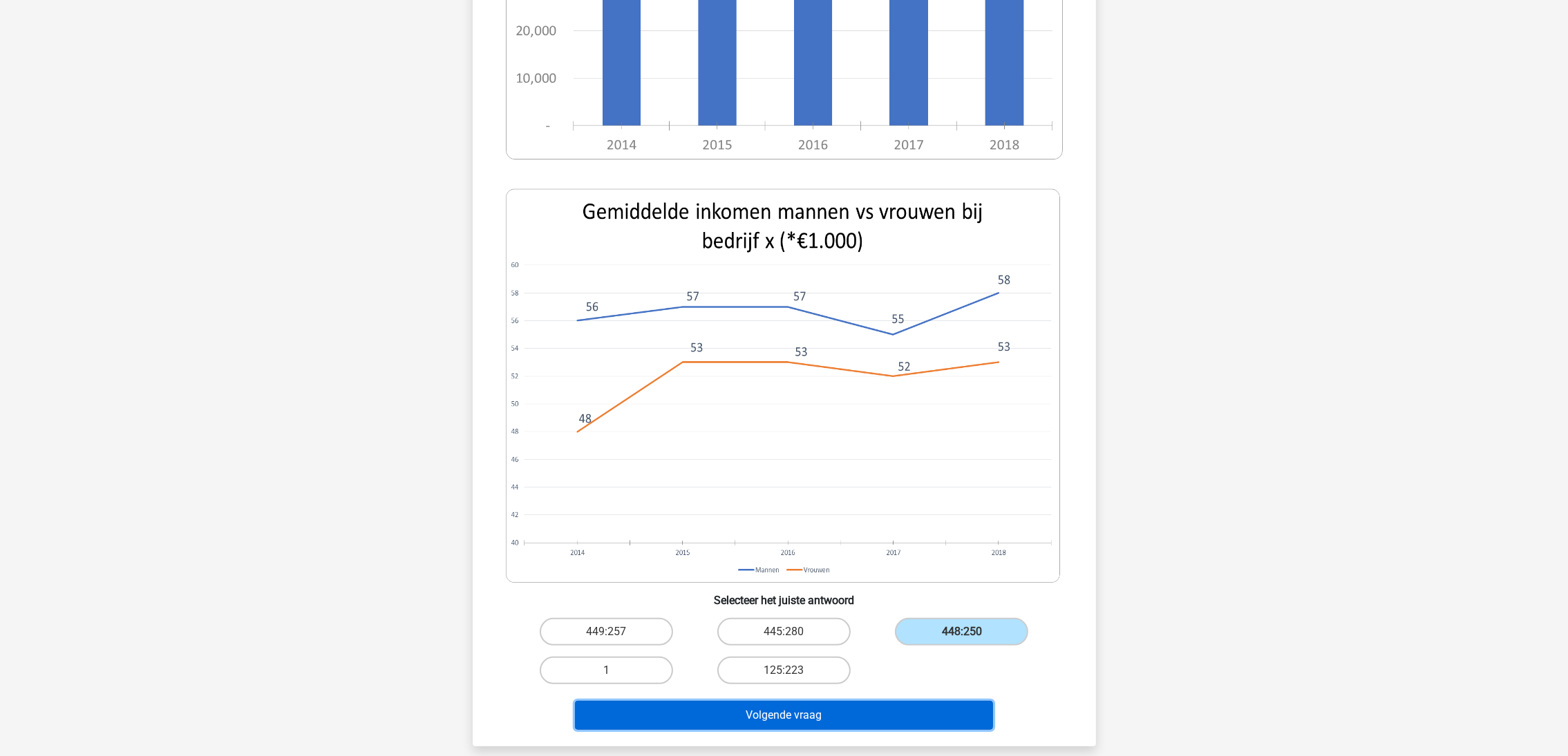
click at [929, 720] on button "Volgende vraag" at bounding box center [783, 716] width 418 height 29
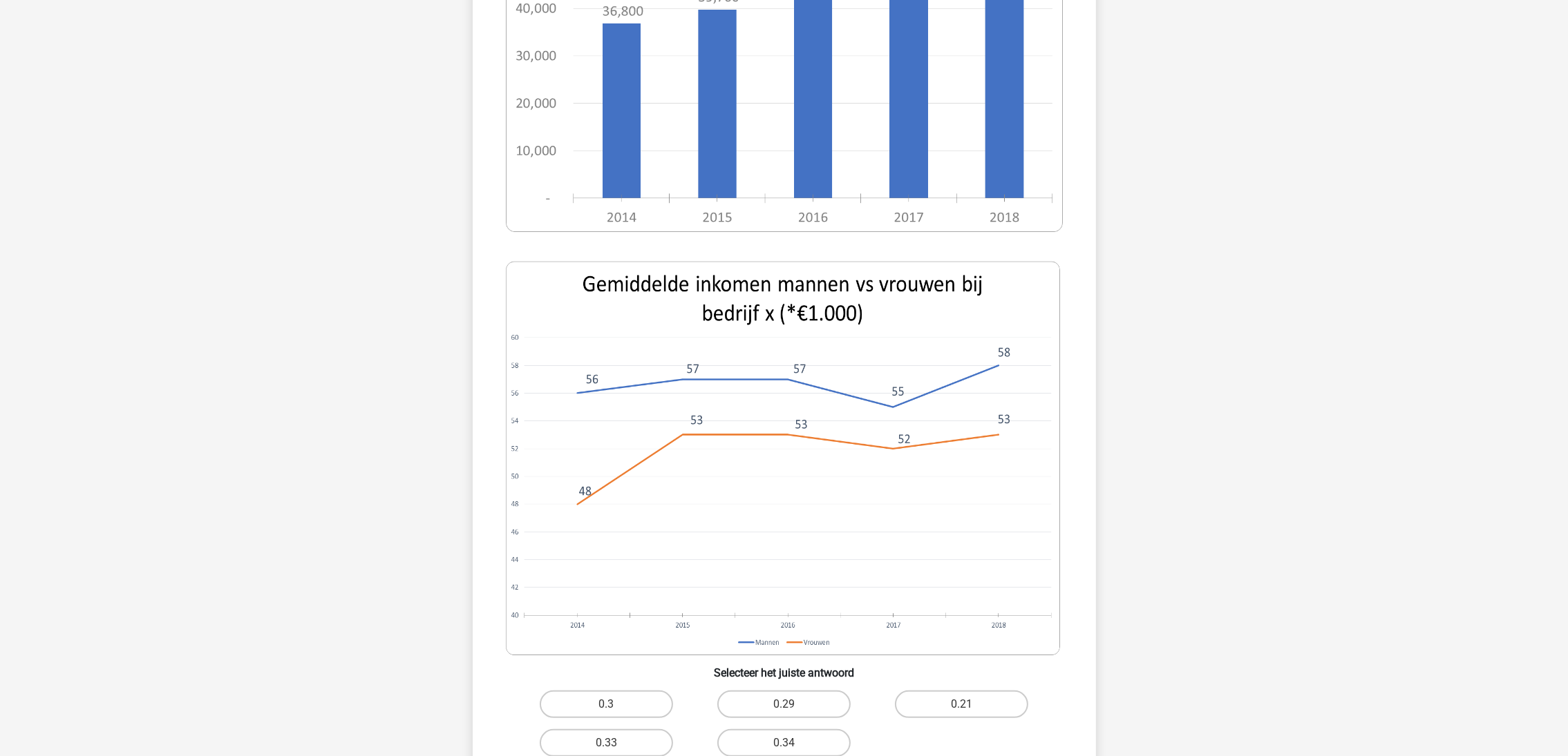
scroll to position [483, 0]
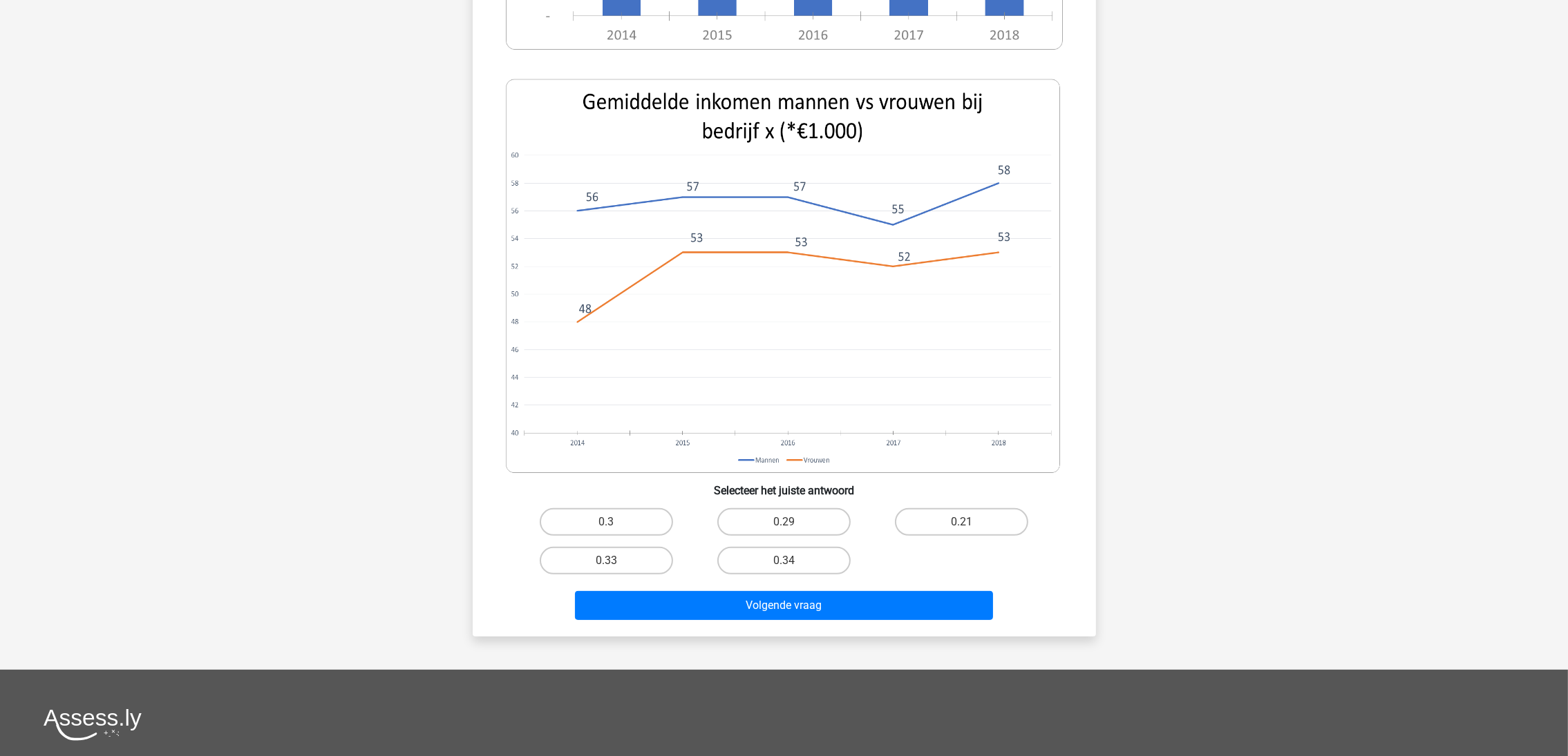
click at [650, 523] on label "0.3" at bounding box center [606, 522] width 133 height 28
click at [615, 523] on input "0.3" at bounding box center [610, 526] width 9 height 9
radio input "true"
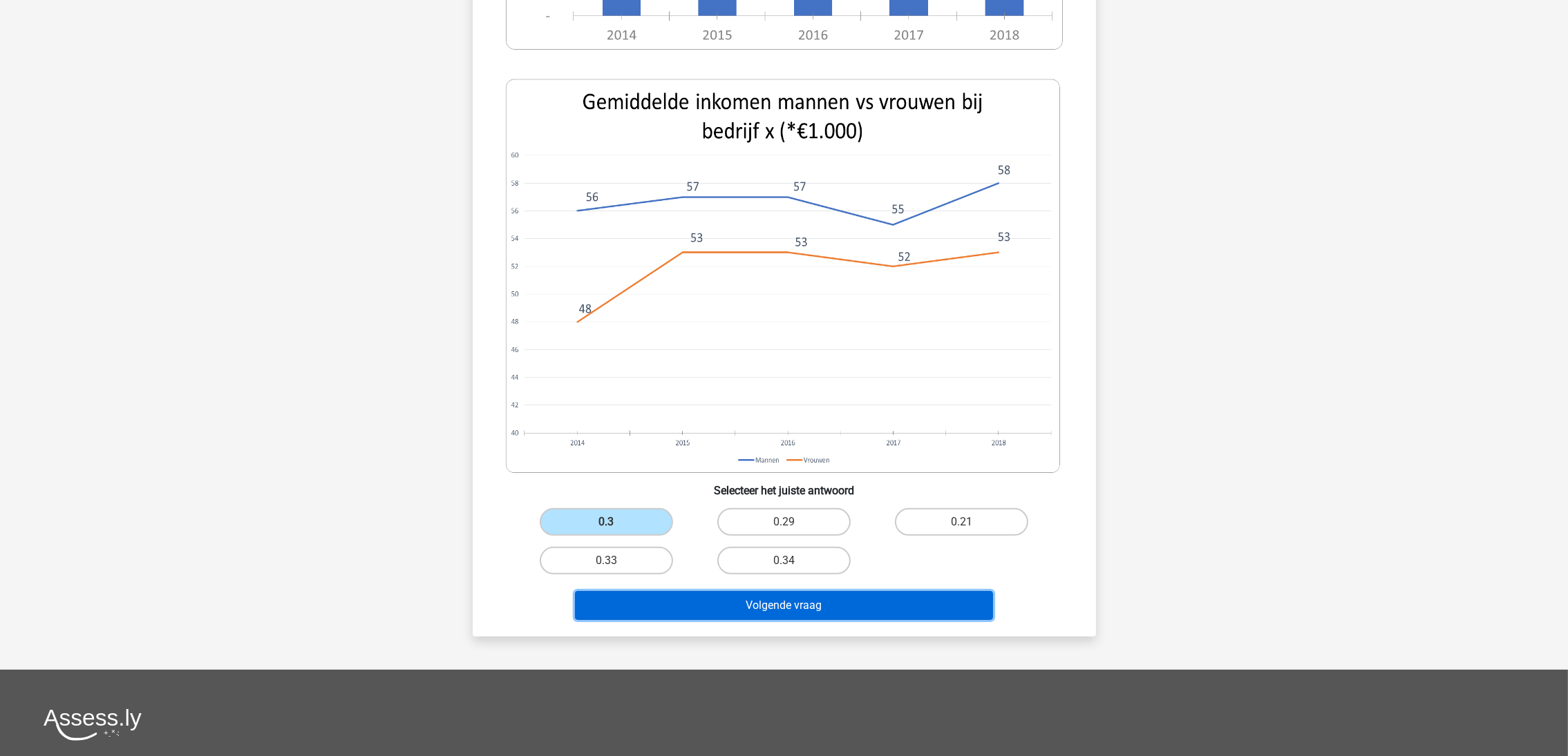
click at [760, 601] on button "Volgende vraag" at bounding box center [783, 605] width 418 height 29
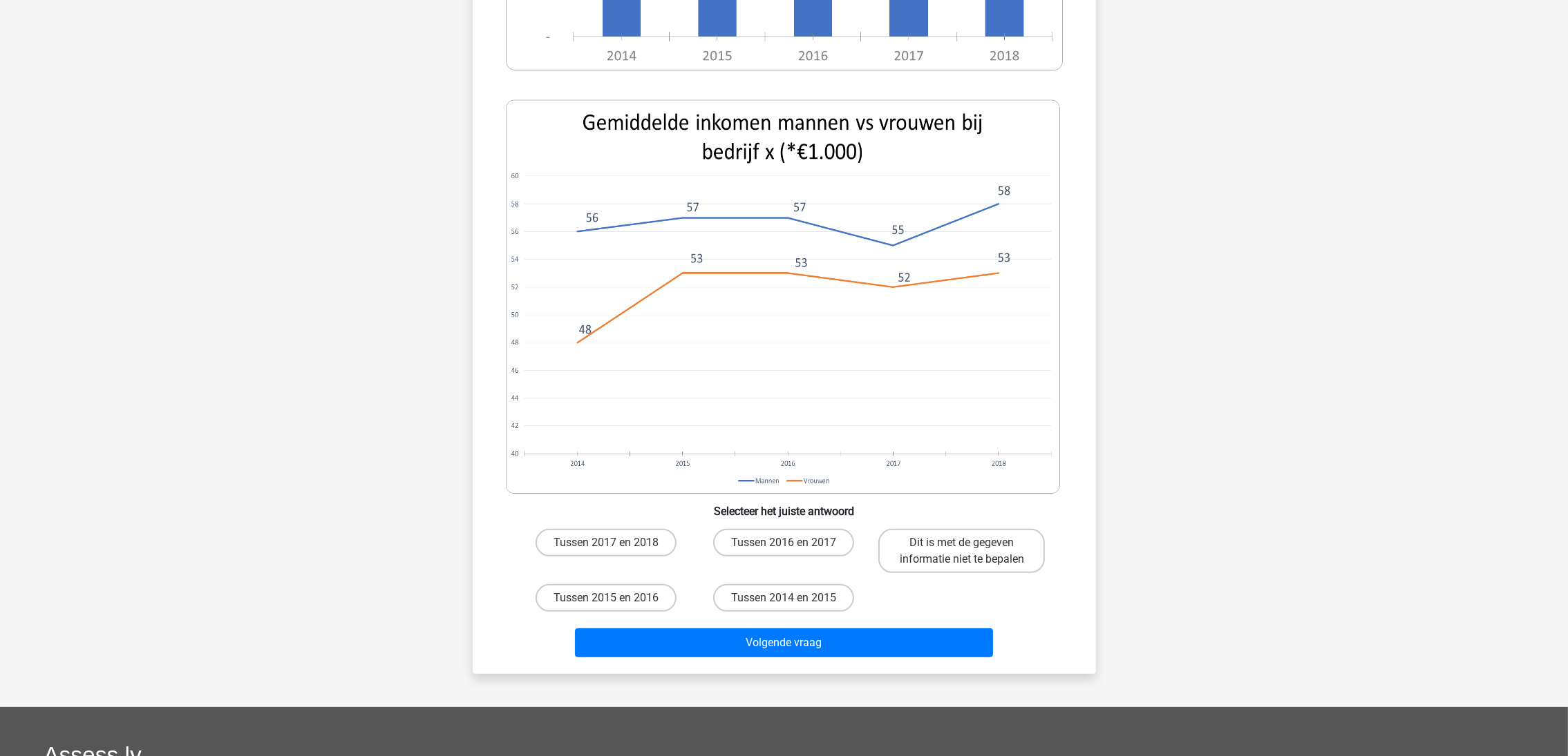
click at [636, 547] on label "Tussen 2017 en 2018" at bounding box center [606, 543] width 141 height 28
click at [615, 547] on input "Tussen 2017 en 2018" at bounding box center [610, 547] width 9 height 9
radio input "true"
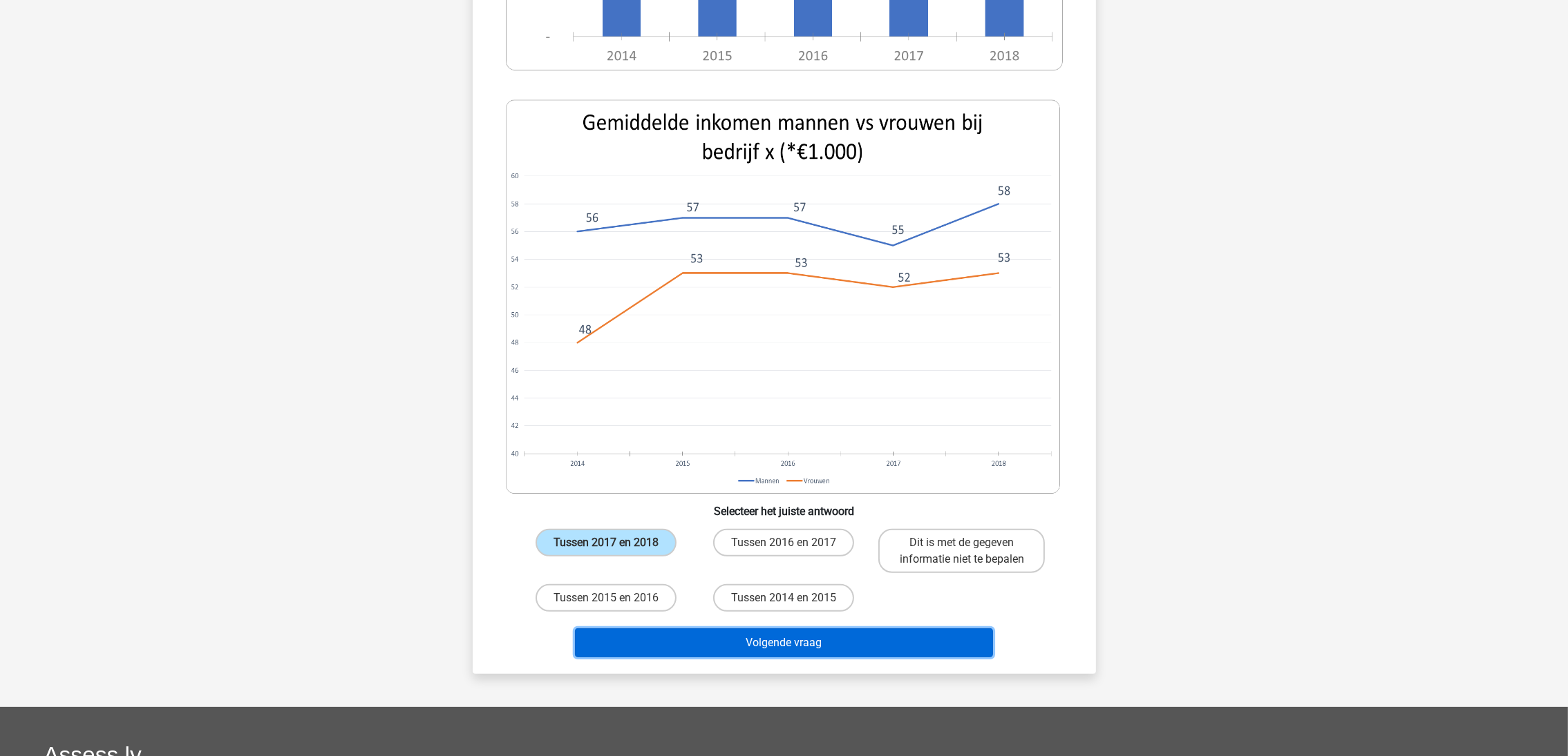
click at [794, 645] on button "Volgende vraag" at bounding box center [783, 643] width 418 height 29
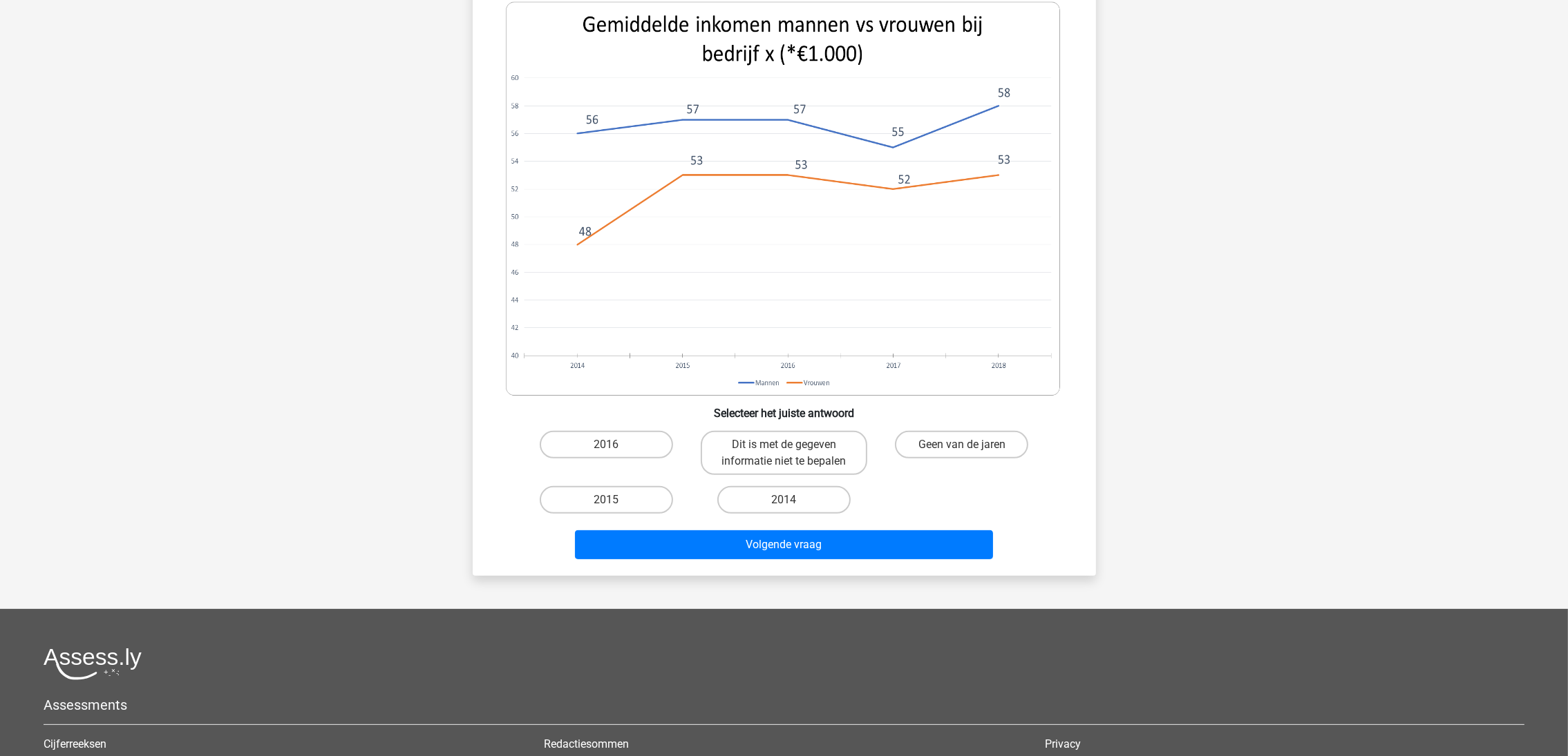
scroll to position [586, 0]
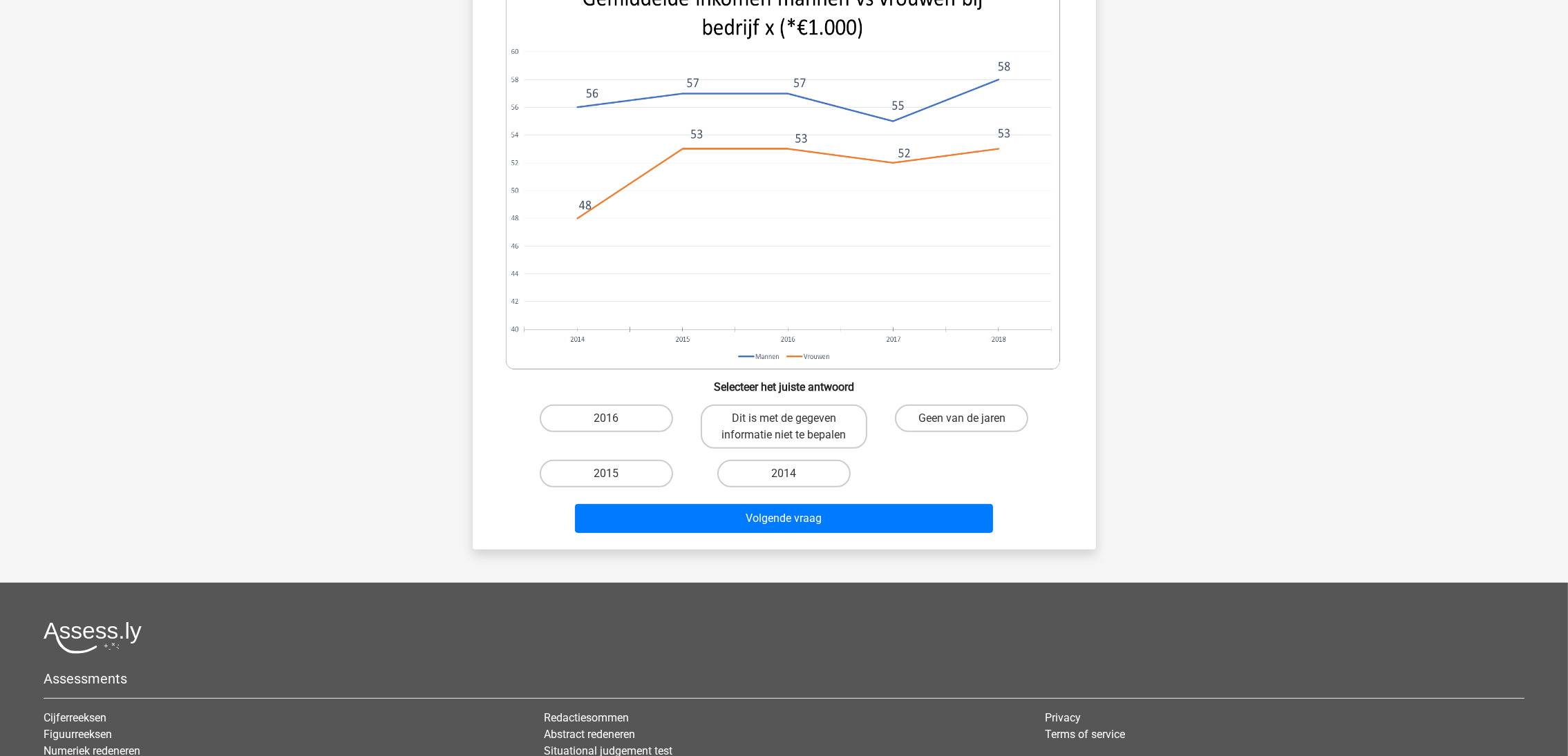
click at [827, 472] on label "2014" at bounding box center [784, 474] width 133 height 28
click at [793, 474] on input "2014" at bounding box center [787, 478] width 9 height 9
radio input "true"
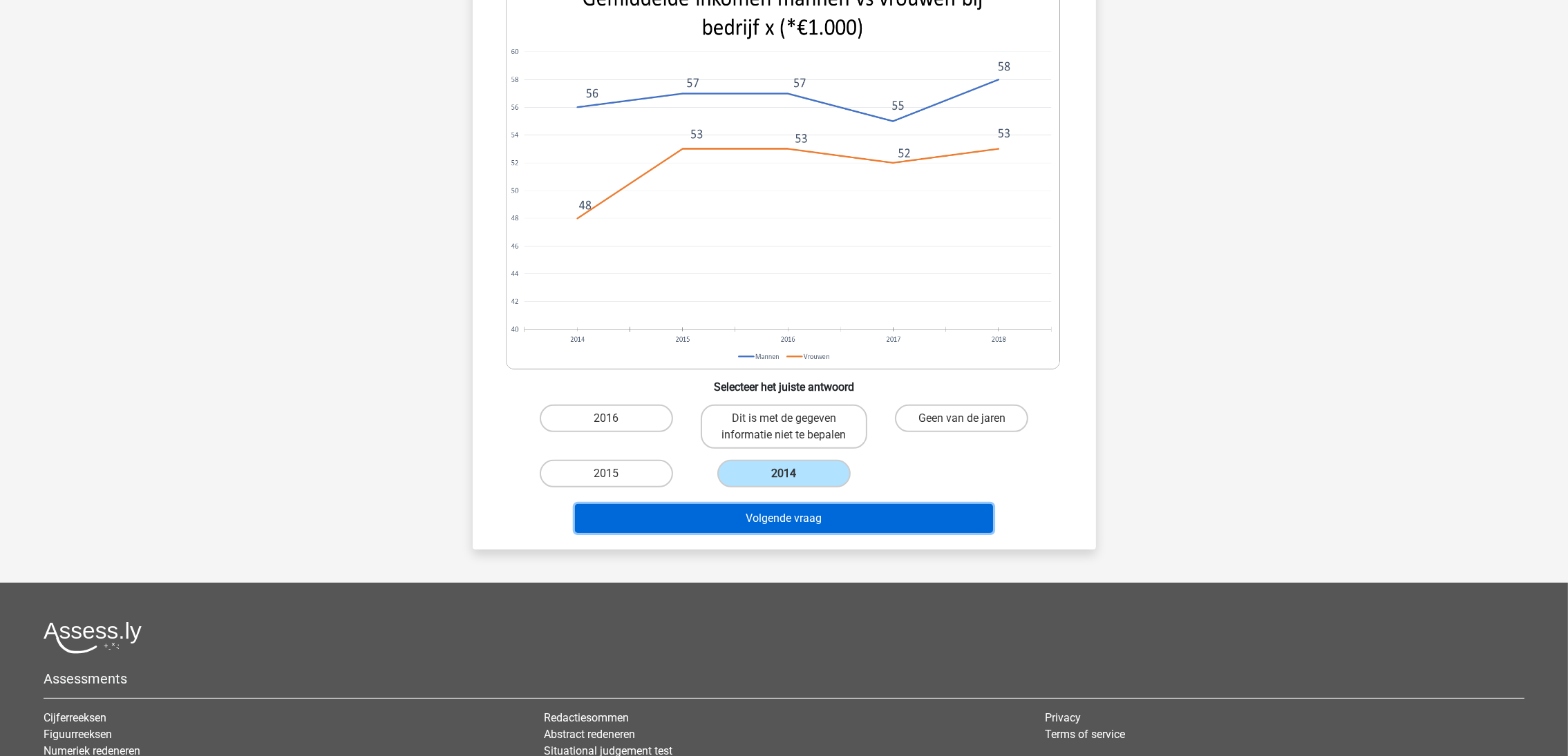
click at [837, 510] on button "Volgende vraag" at bounding box center [783, 518] width 418 height 29
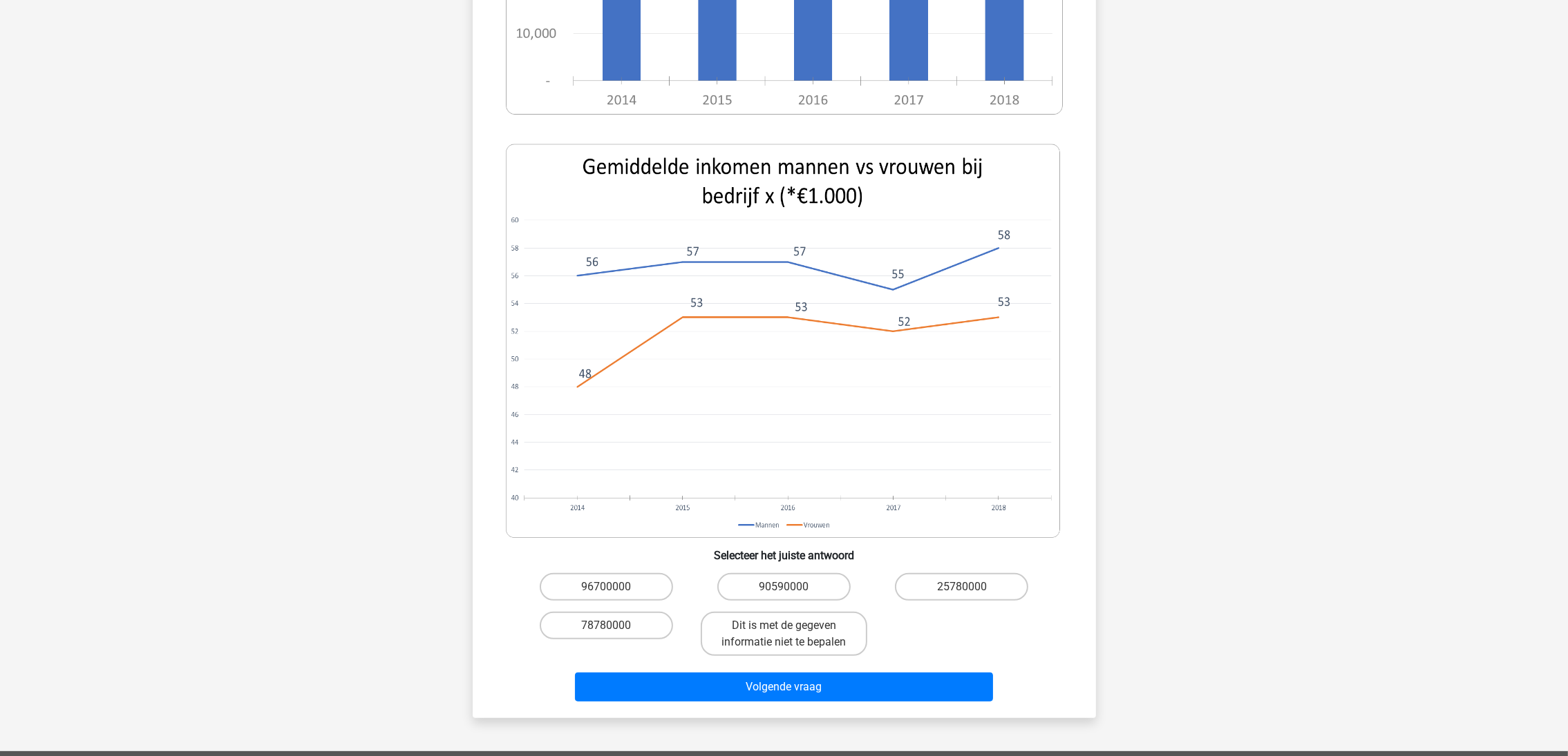
scroll to position [483, 0]
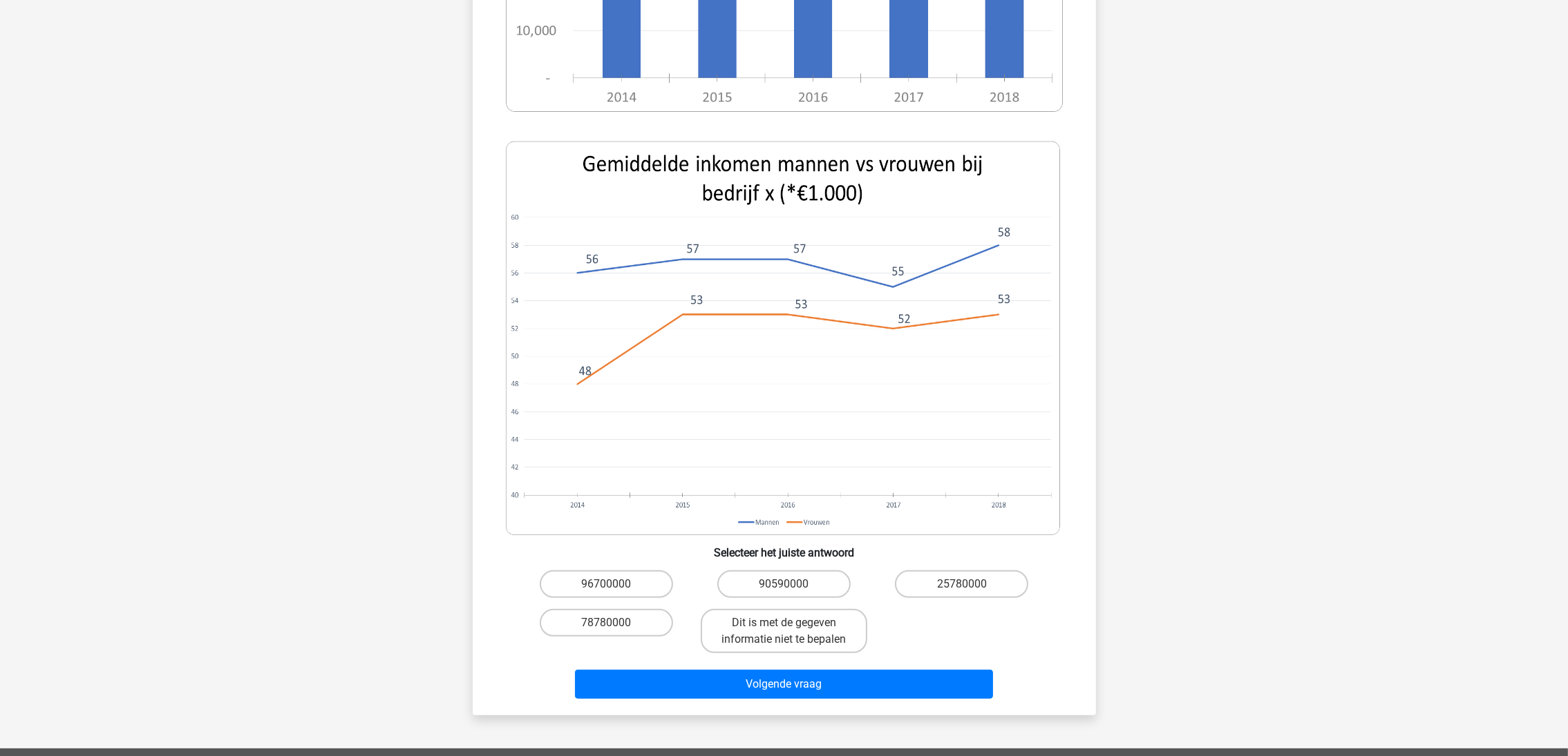
click at [789, 584] on input "90590000" at bounding box center [787, 588] width 9 height 9
radio input "true"
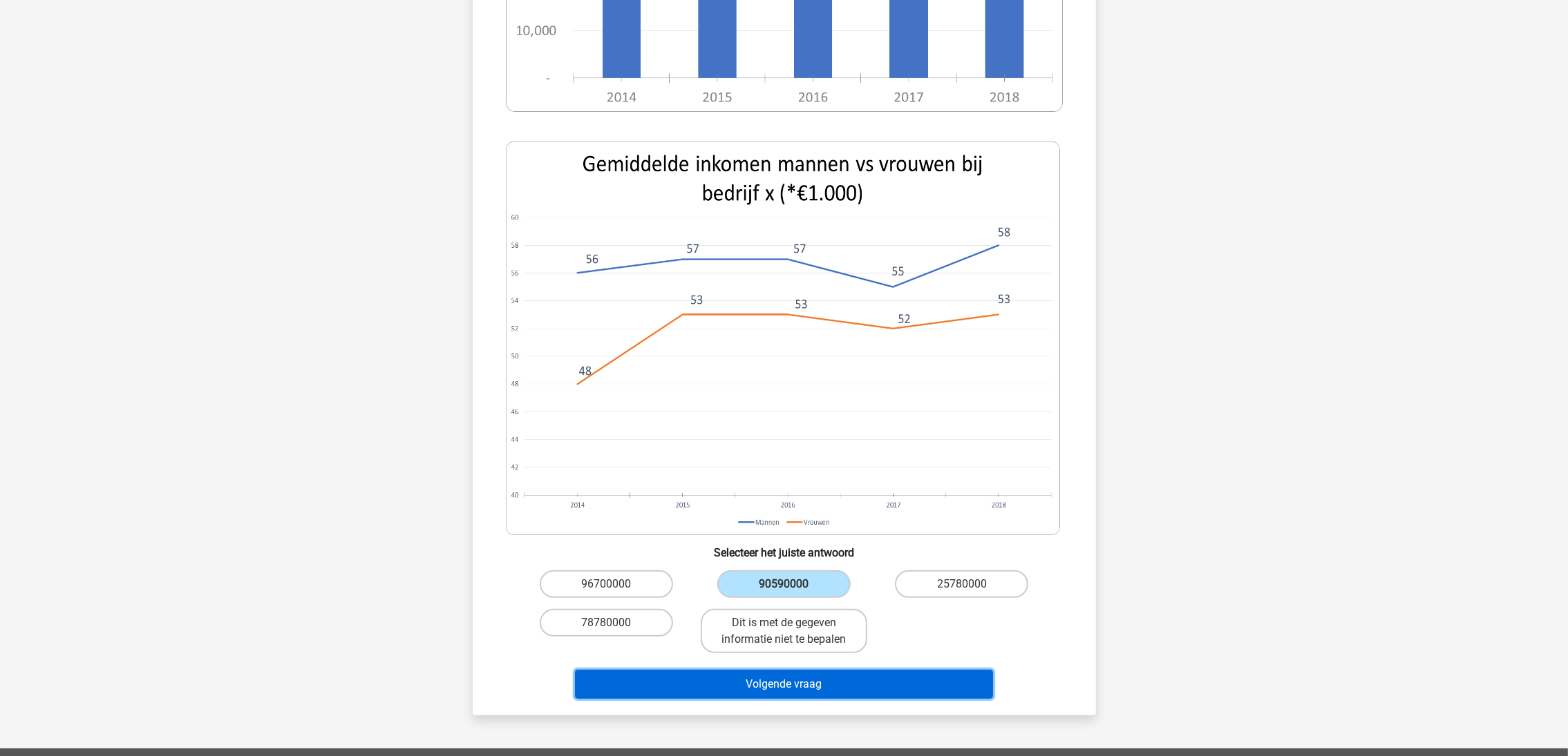
click at [848, 670] on button "Volgende vraag" at bounding box center [783, 685] width 418 height 29
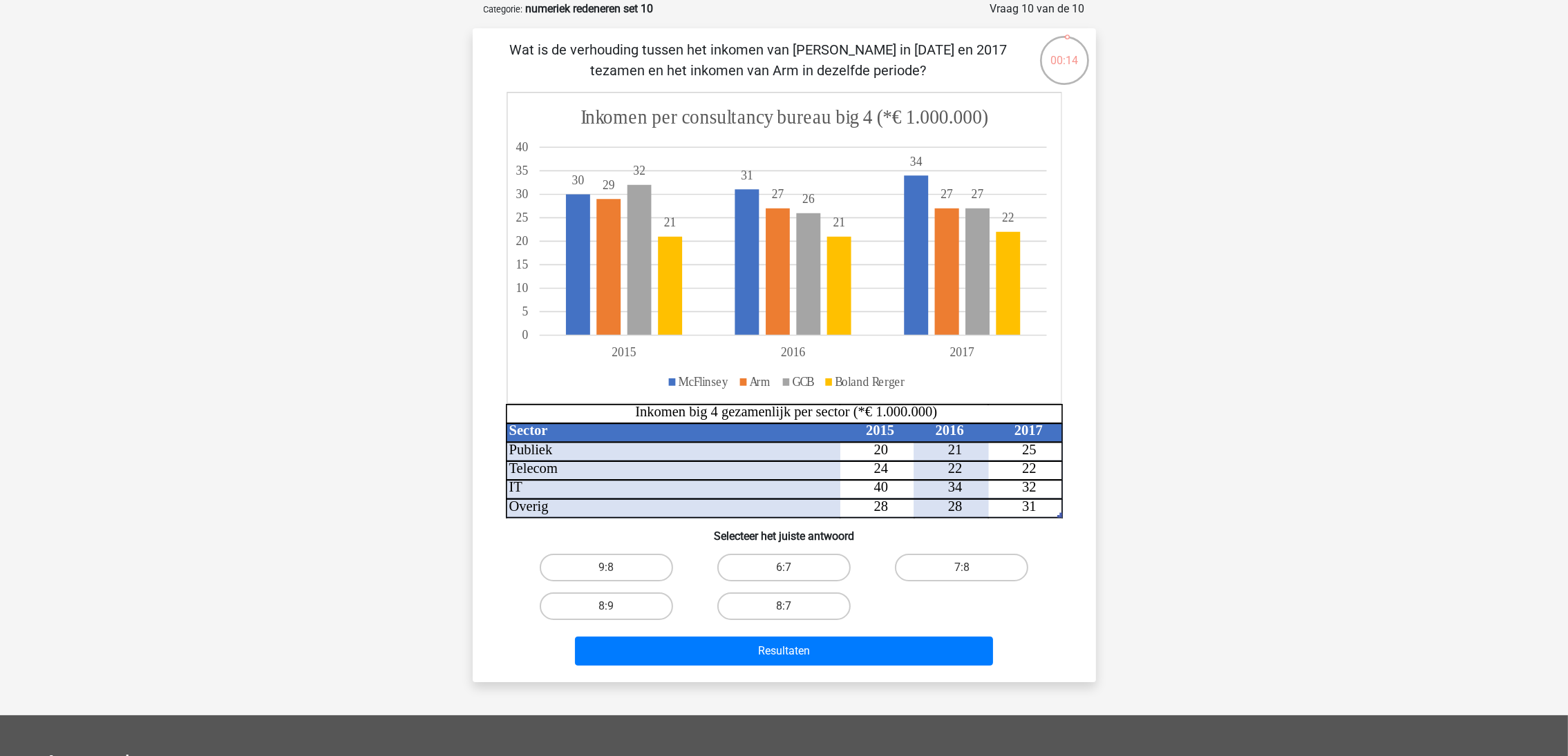
scroll to position [0, 0]
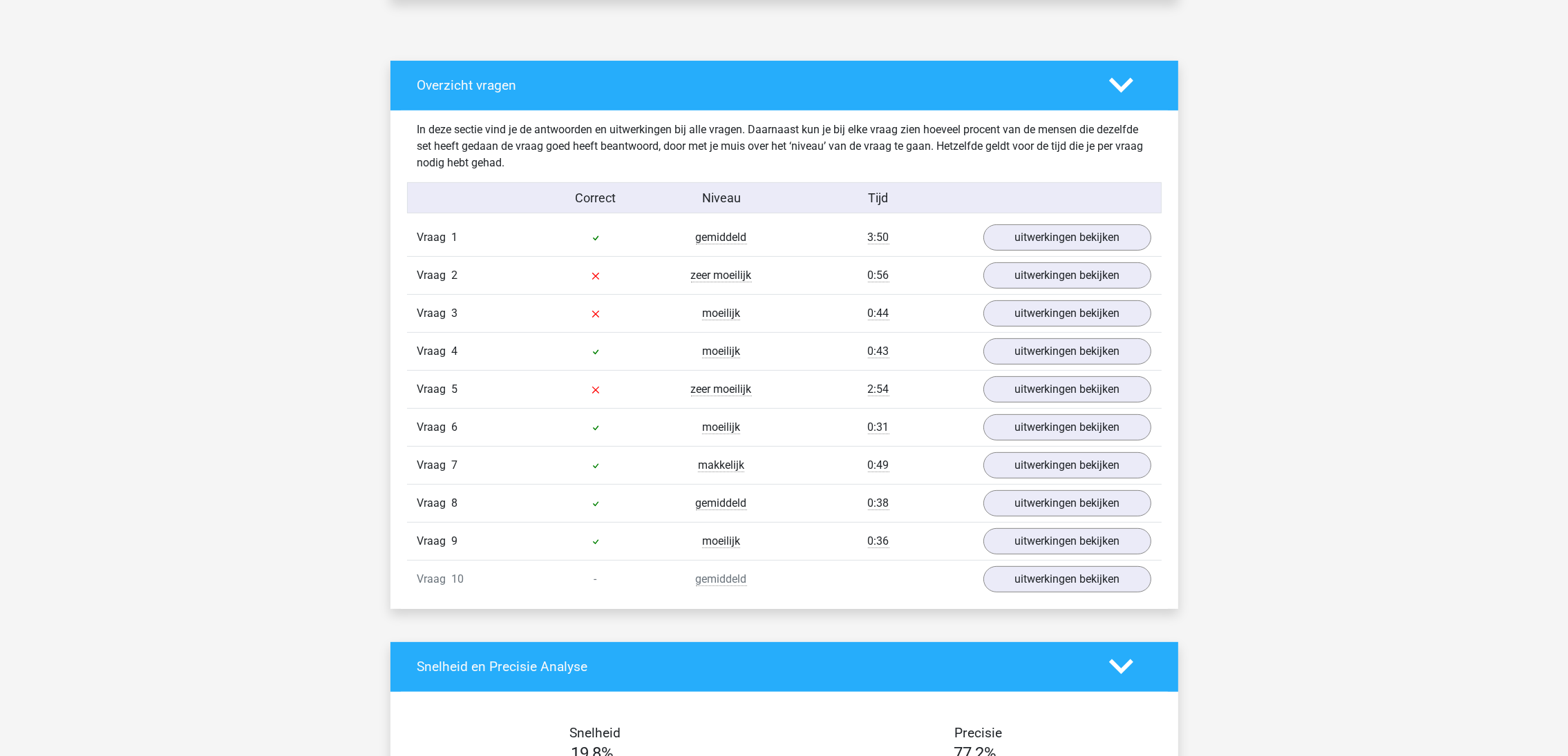
scroll to position [725, 0]
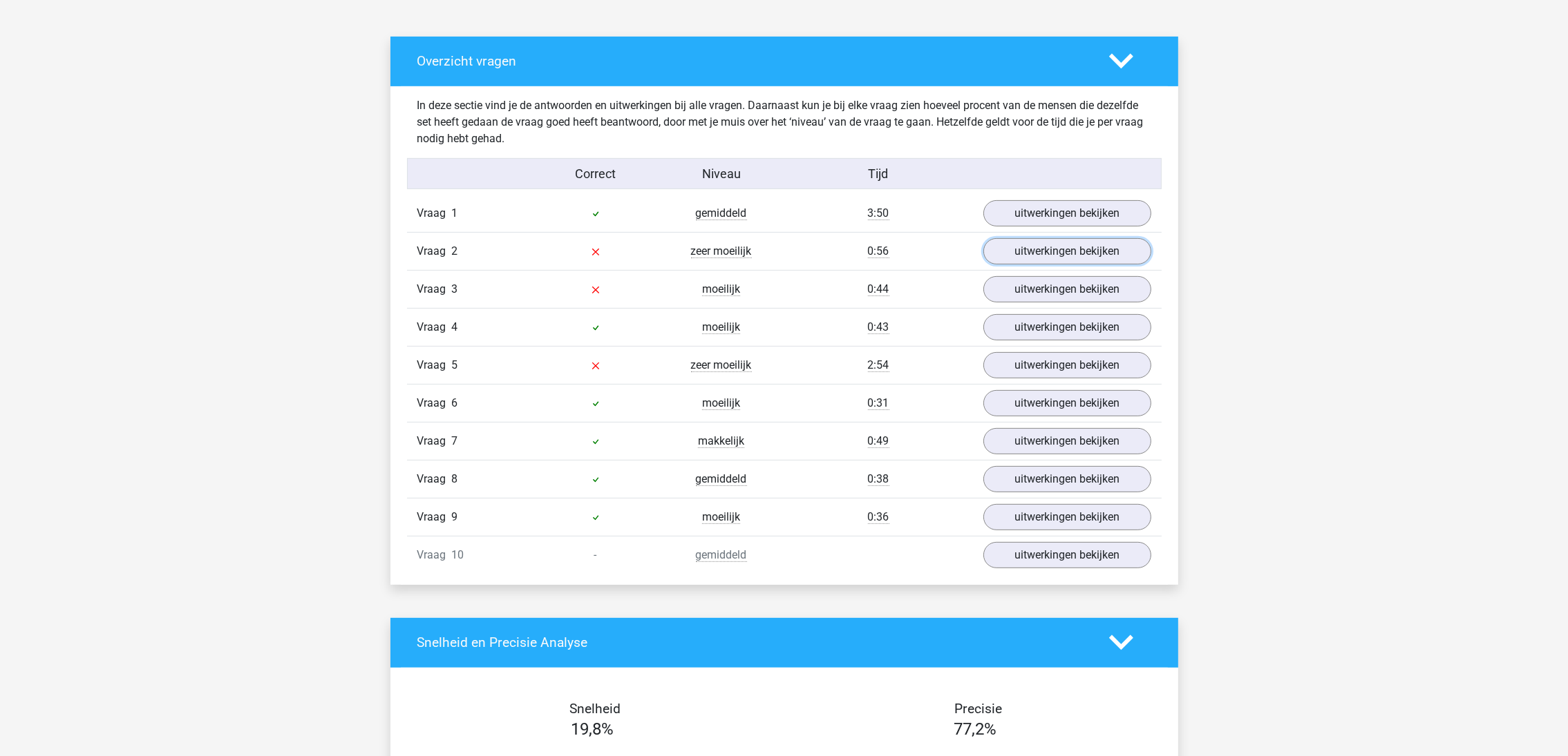
click at [1013, 257] on link "uitwerkingen bekijken" at bounding box center [1067, 251] width 168 height 26
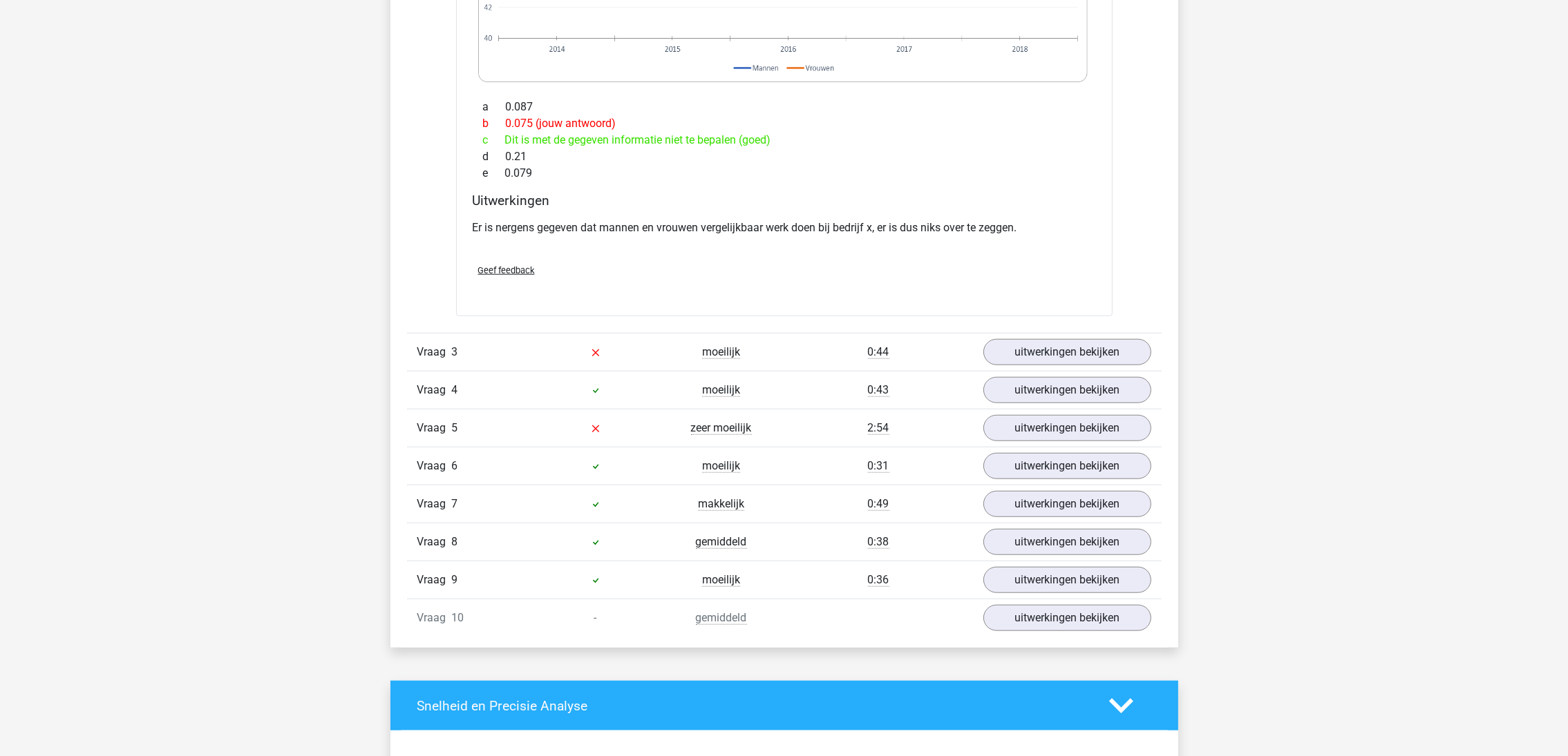
scroll to position [1865, 0]
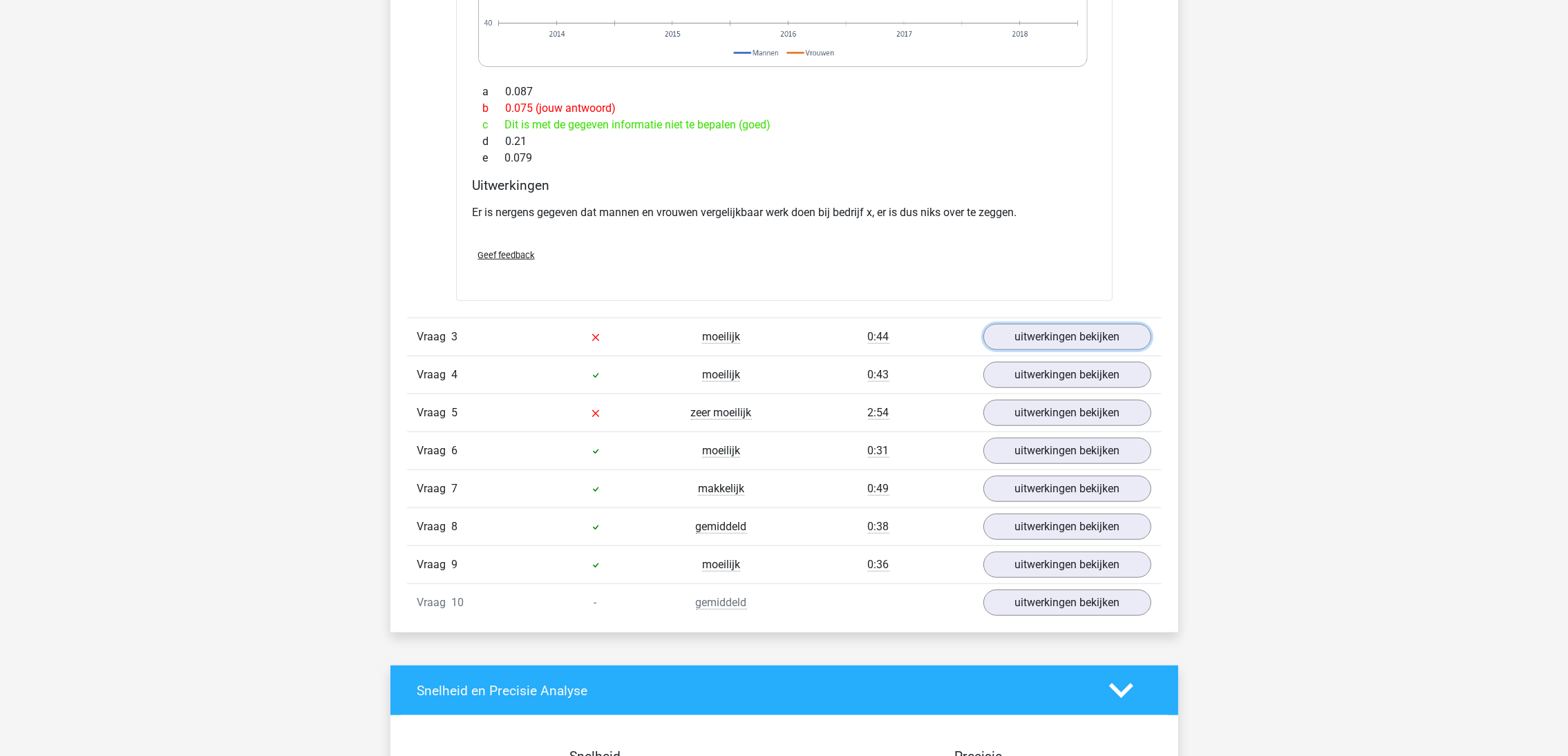
click at [1061, 331] on link "uitwerkingen bekijken" at bounding box center [1067, 337] width 168 height 26
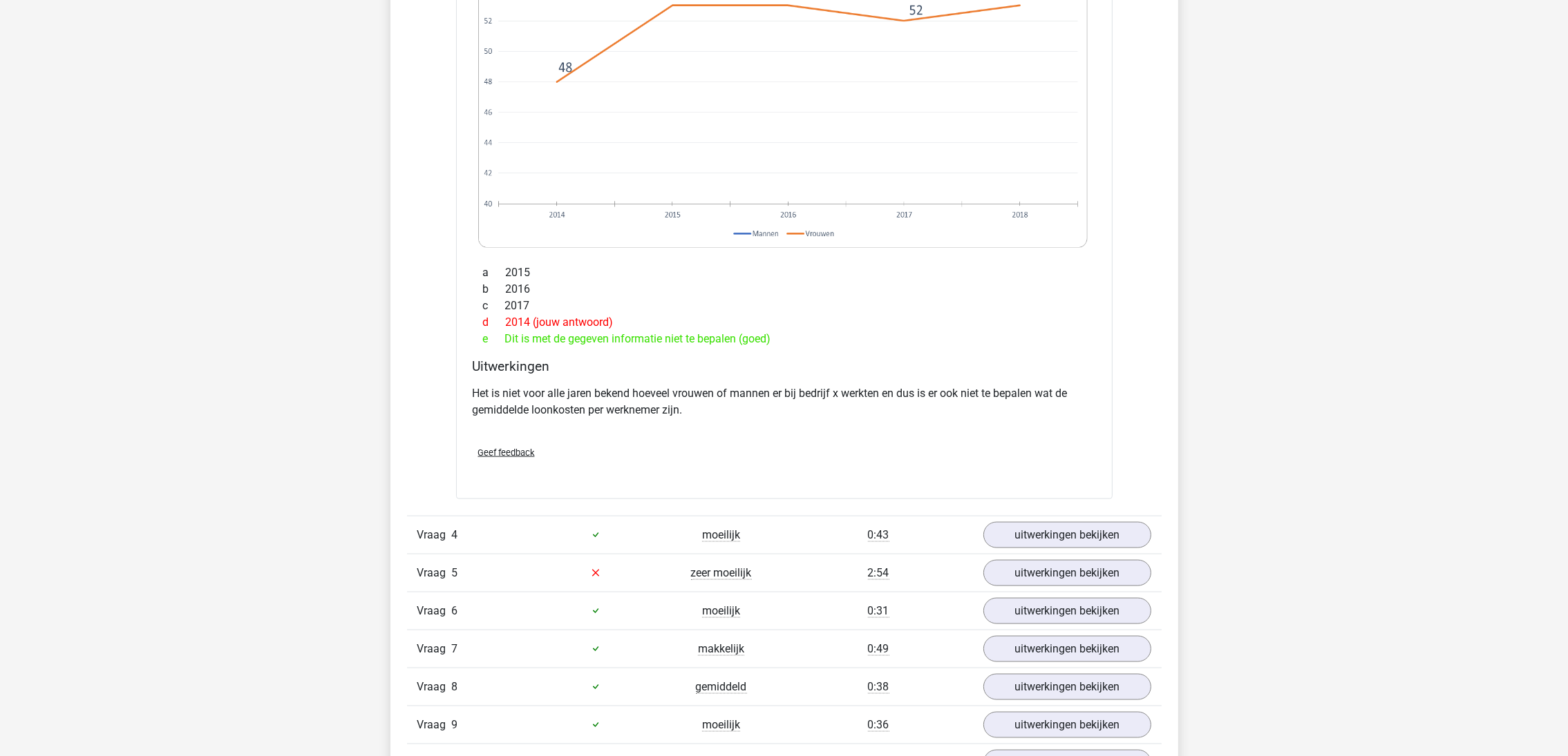
scroll to position [3005, 0]
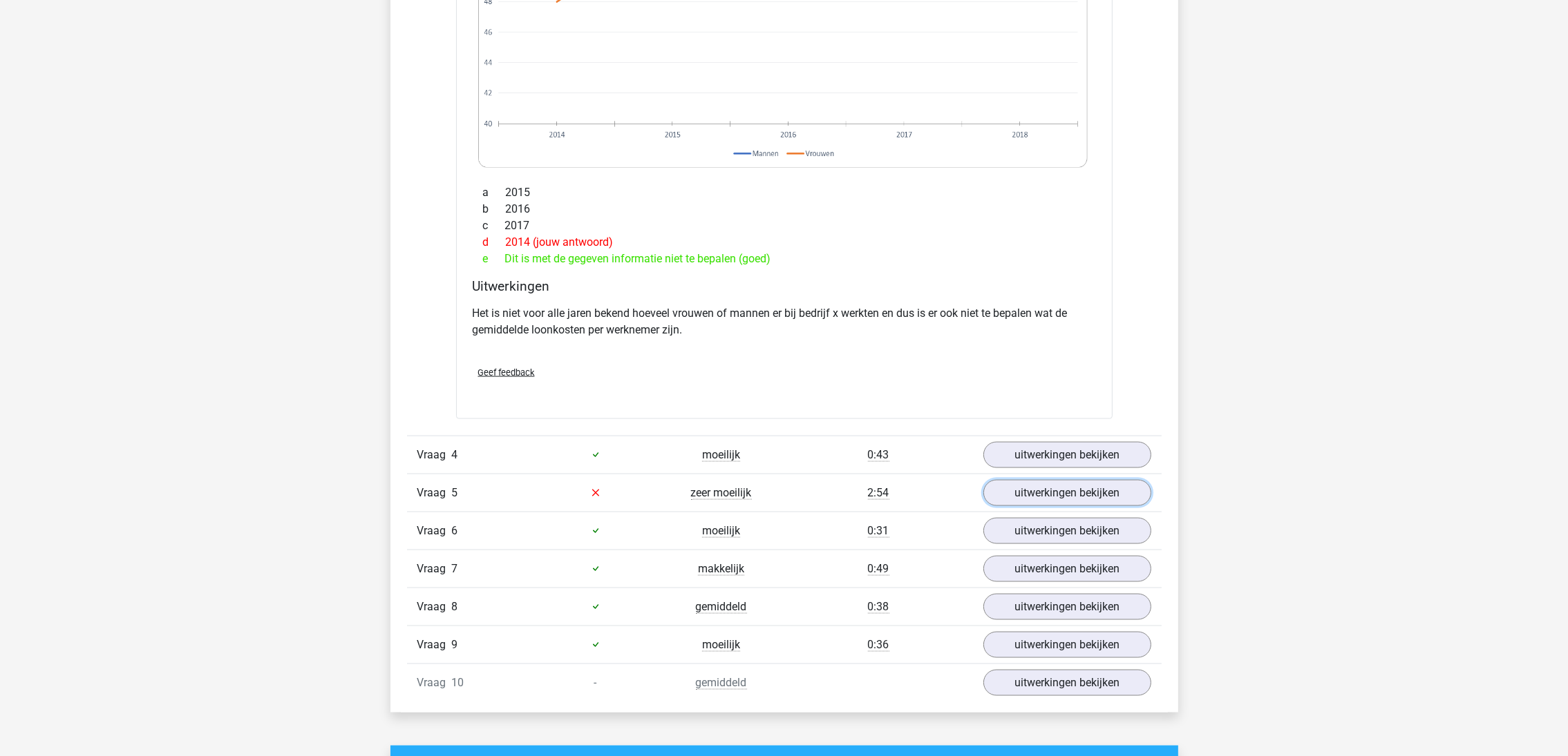
click at [1084, 492] on link "uitwerkingen bekijken" at bounding box center [1067, 493] width 168 height 26
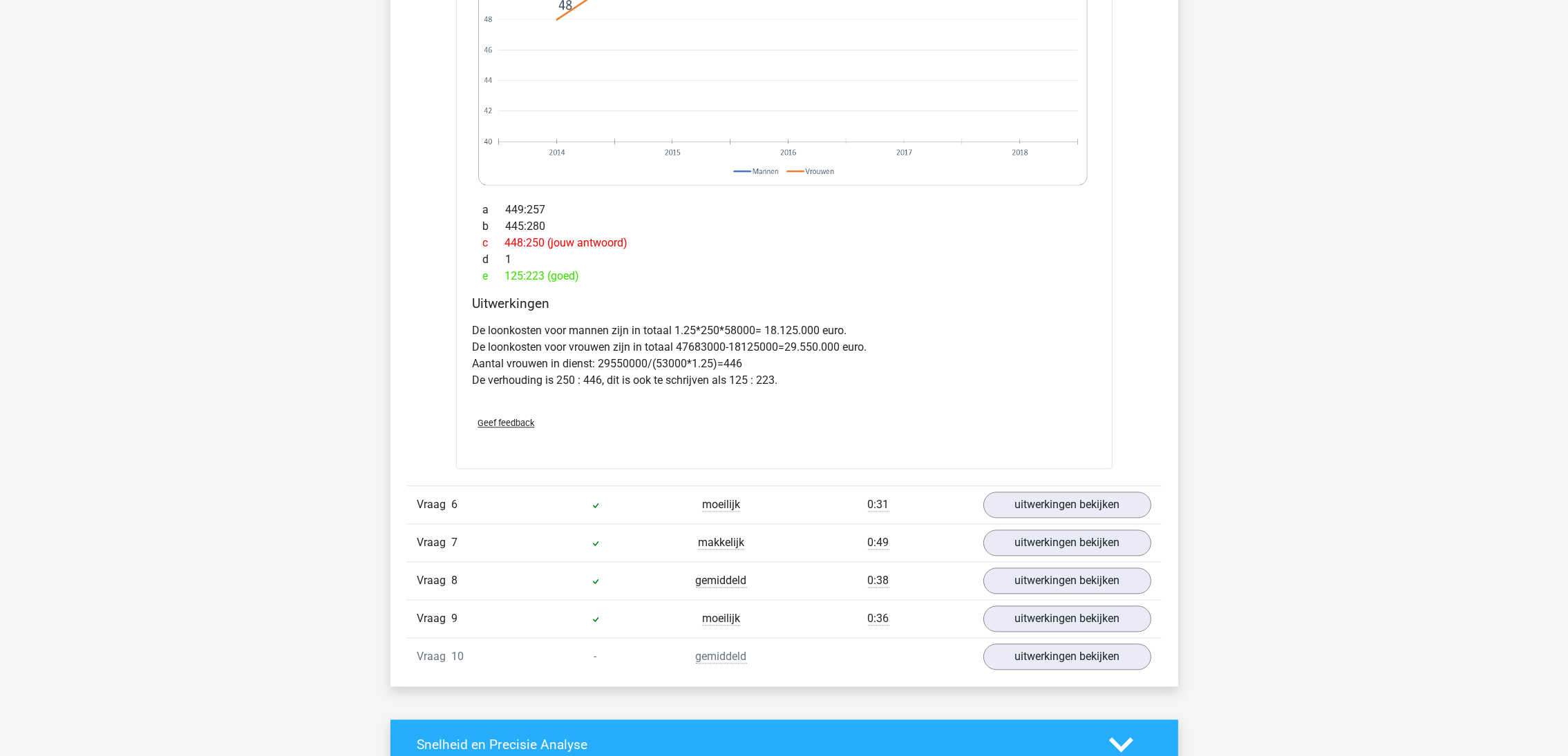
scroll to position [4248, 0]
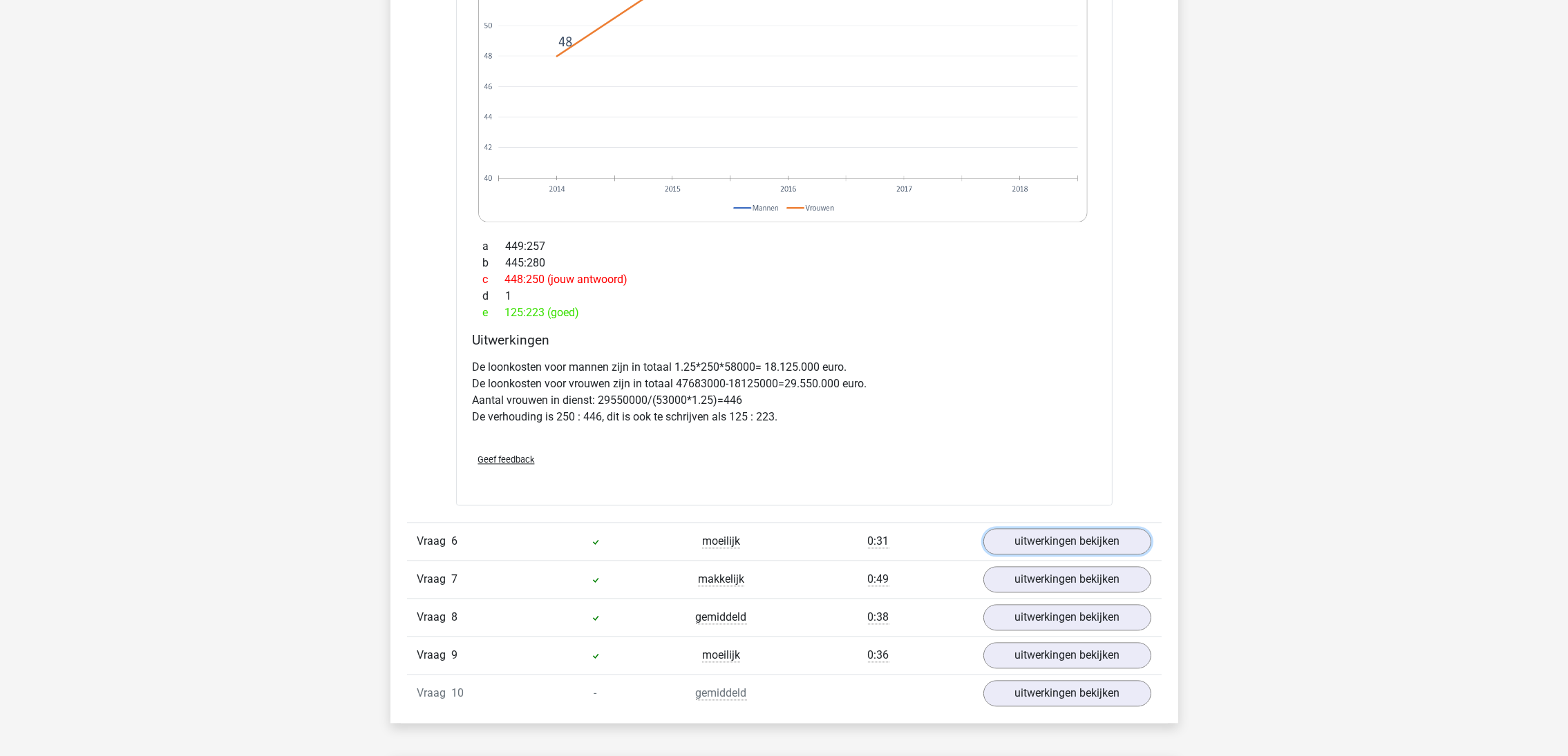
click at [1020, 548] on link "uitwerkingen bekijken" at bounding box center [1067, 541] width 168 height 26
